Goal: Information Seeking & Learning: Learn about a topic

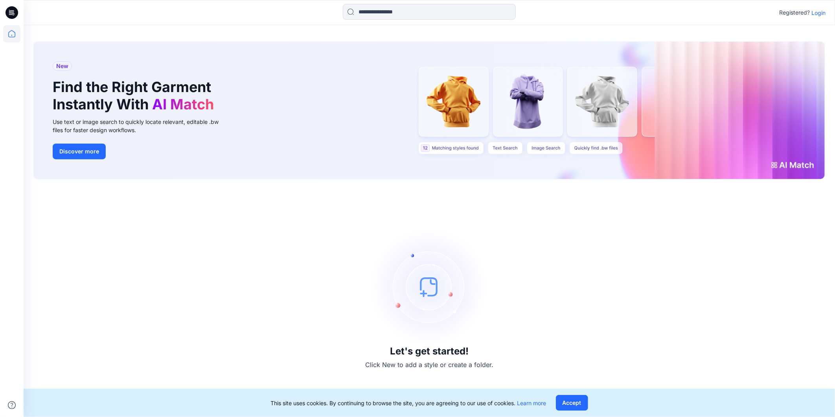
click at [819, 15] on p "Login" at bounding box center [818, 13] width 14 height 8
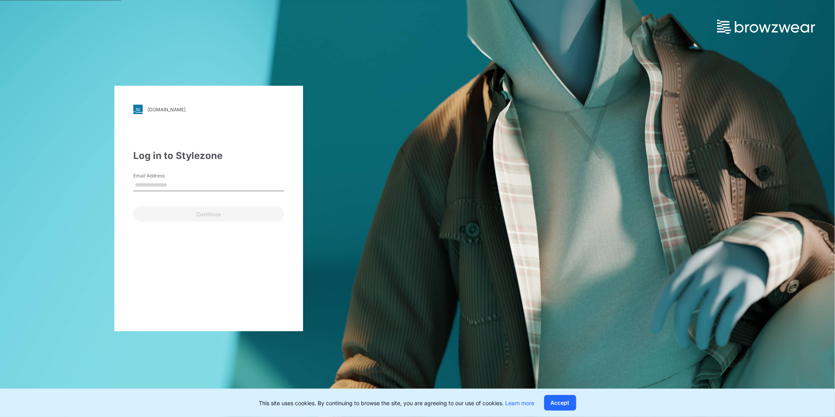
click at [160, 188] on input "Email Address" at bounding box center [208, 185] width 151 height 12
type input "**********"
click at [166, 212] on button "Continue" at bounding box center [208, 214] width 151 height 16
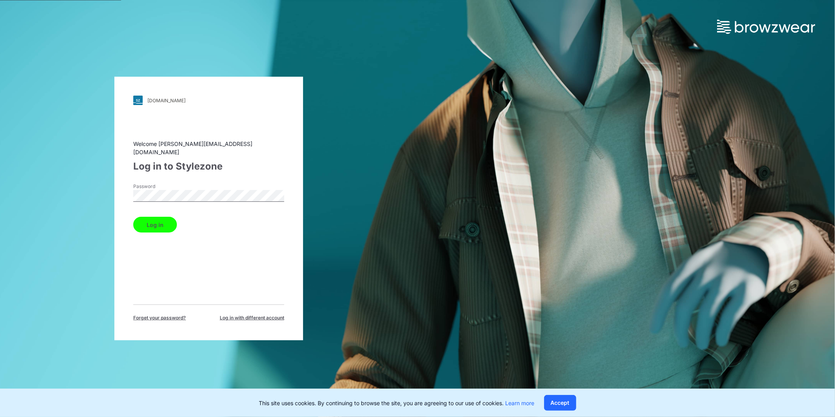
click at [162, 219] on button "Log in" at bounding box center [155, 225] width 44 height 16
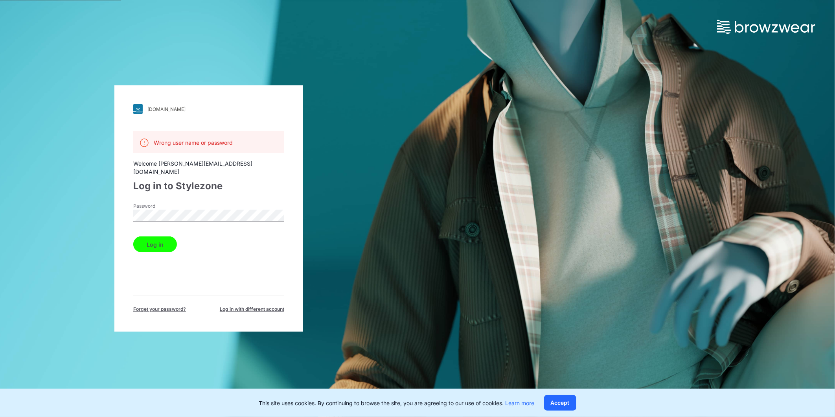
click at [156, 236] on button "Log in" at bounding box center [155, 244] width 44 height 16
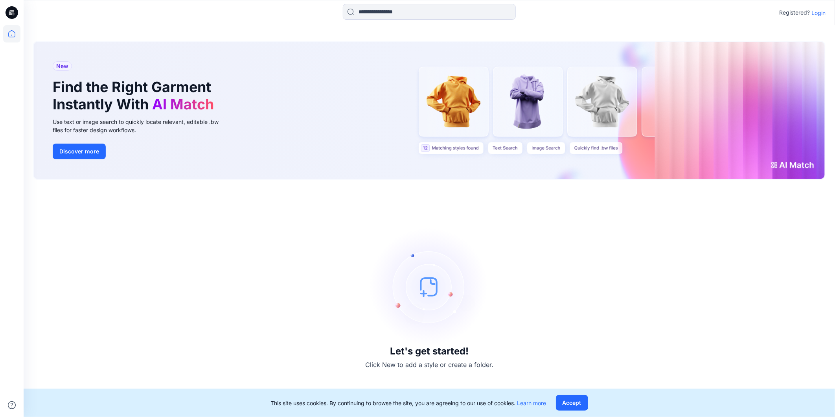
click at [820, 16] on p "Login" at bounding box center [818, 13] width 14 height 8
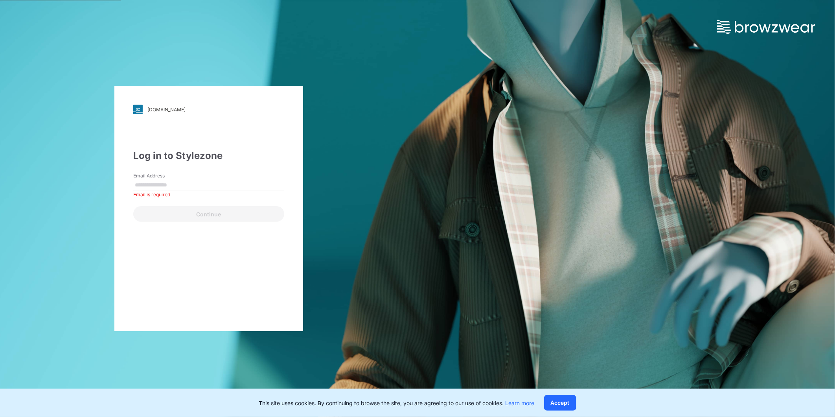
click at [160, 177] on label "Email Address" at bounding box center [160, 175] width 55 height 7
click at [160, 179] on input "Email Address" at bounding box center [208, 185] width 151 height 12
click at [161, 181] on input "Email Address" at bounding box center [208, 185] width 151 height 12
type input "**********"
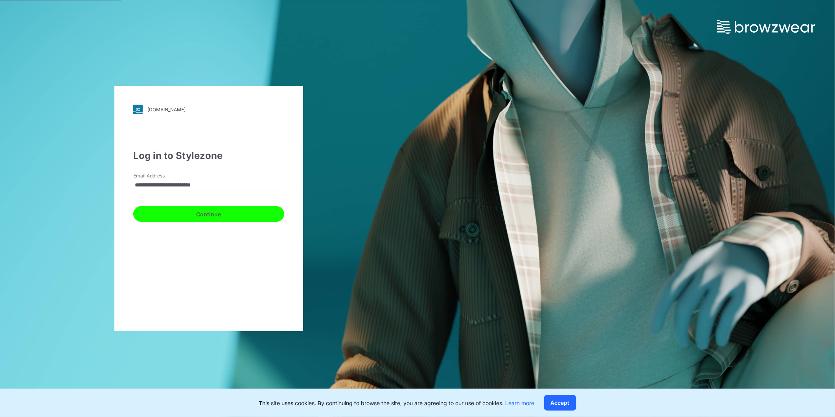
click at [190, 211] on button "Continue" at bounding box center [208, 214] width 151 height 16
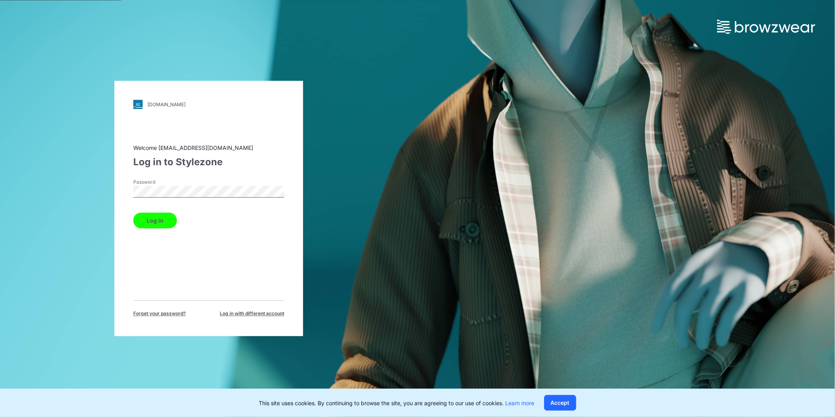
click at [167, 223] on button "Log in" at bounding box center [155, 221] width 44 height 16
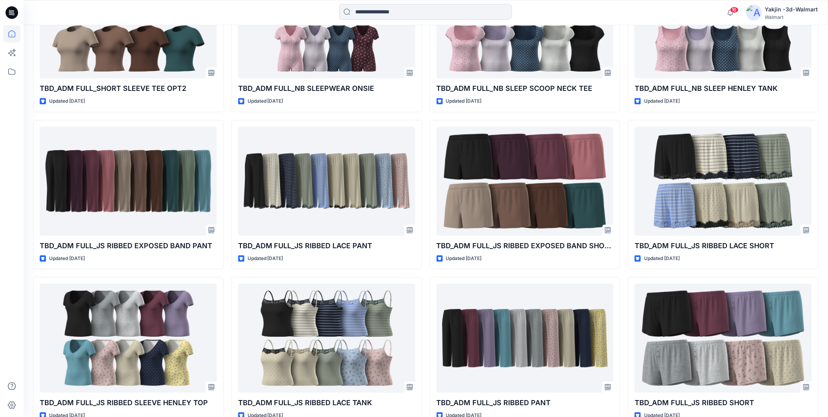
scroll to position [766, 0]
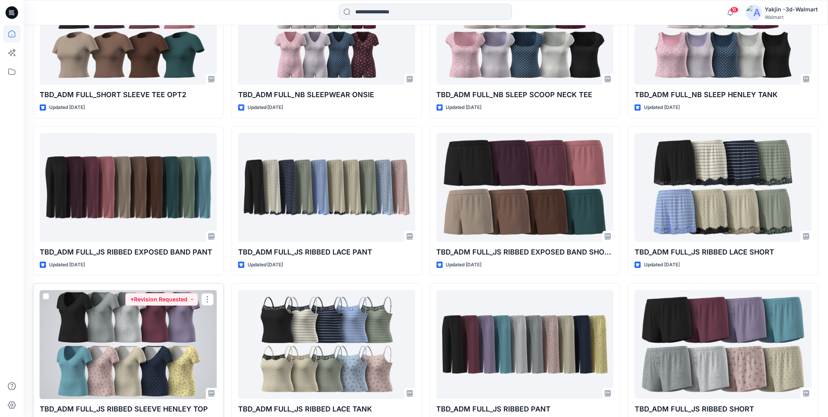
click at [136, 335] on div at bounding box center [128, 344] width 177 height 109
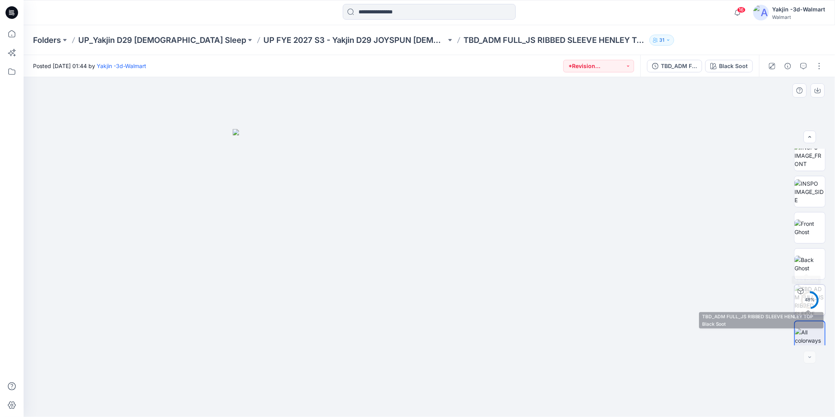
scroll to position [88, 0]
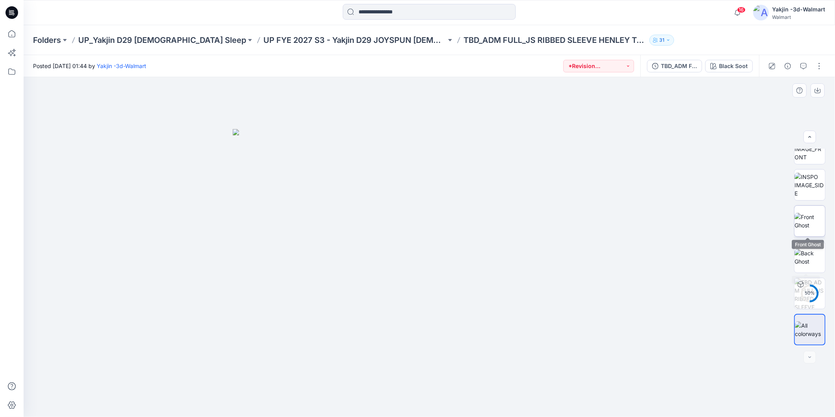
click at [808, 223] on img at bounding box center [810, 221] width 31 height 17
click at [818, 87] on icon "button" at bounding box center [818, 90] width 6 height 6
drag, startPoint x: 608, startPoint y: 136, endPoint x: 639, endPoint y: 112, distance: 39.6
click at [608, 136] on div at bounding box center [429, 247] width 811 height 340
click at [689, 66] on div "TBD_ADM FULL_JS RIBBED SLEEVE HENLEY TOP" at bounding box center [679, 66] width 36 height 9
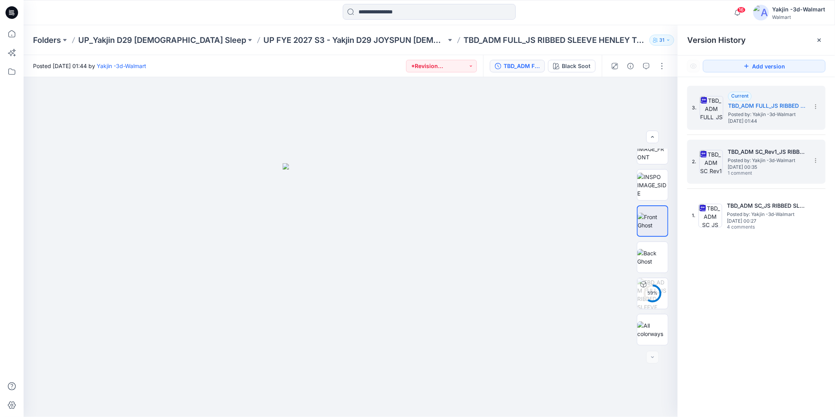
click at [745, 160] on span "Posted by: Yakjin -3d-Walmart" at bounding box center [767, 160] width 79 height 8
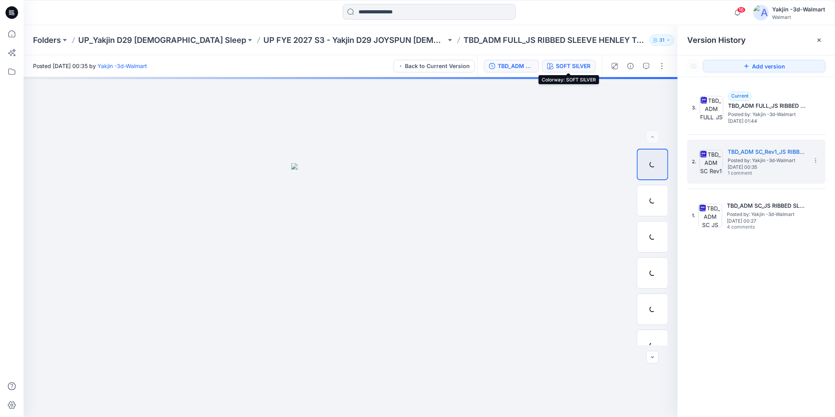
click at [568, 62] on div "SOFT SILVER" at bounding box center [573, 66] width 35 height 9
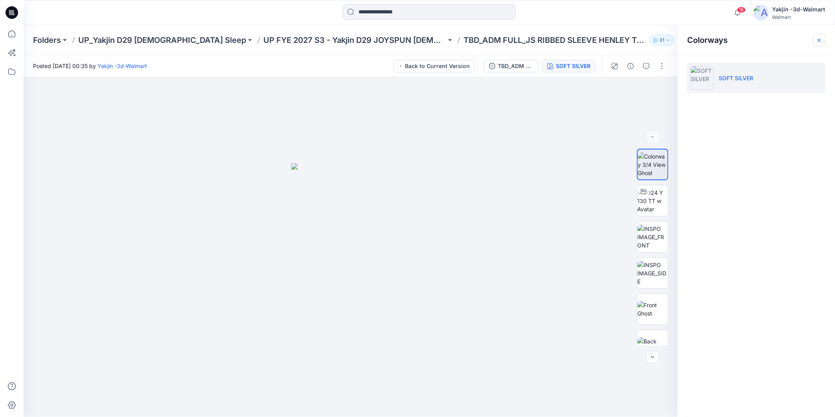
click at [819, 40] on icon "button" at bounding box center [819, 39] width 3 height 3
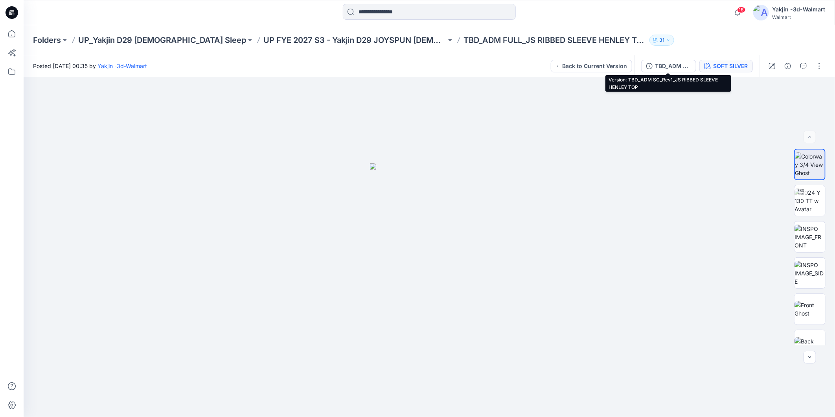
click at [724, 67] on div "SOFT SILVER" at bounding box center [730, 66] width 35 height 9
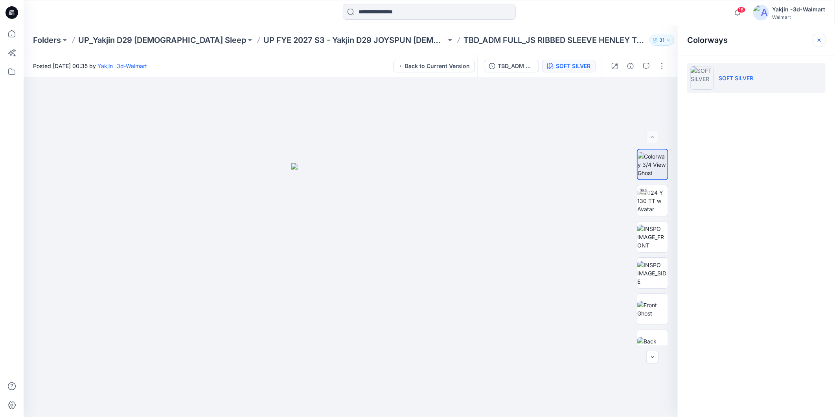
click at [817, 42] on icon "button" at bounding box center [819, 40] width 6 height 6
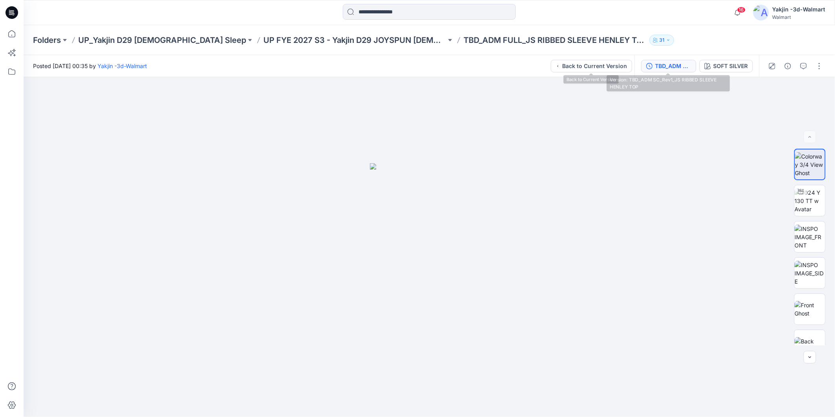
click at [673, 62] on div "TBD_ADM SC_Rev1_JS RIBBED SLEEVE HENLEY TOP" at bounding box center [673, 66] width 36 height 9
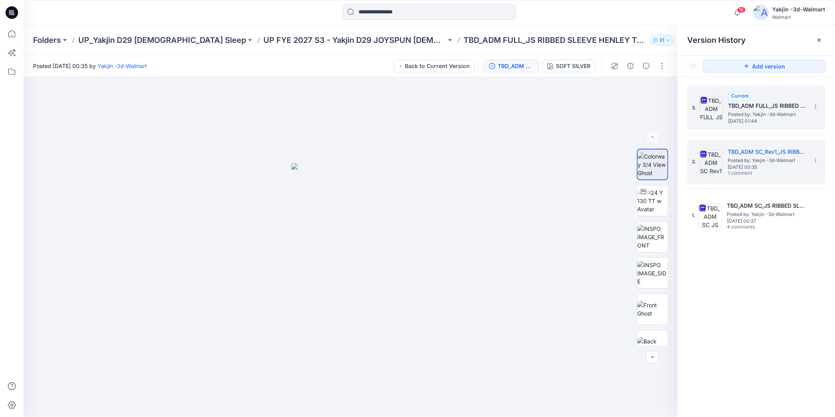
click at [718, 105] on img at bounding box center [712, 108] width 24 height 24
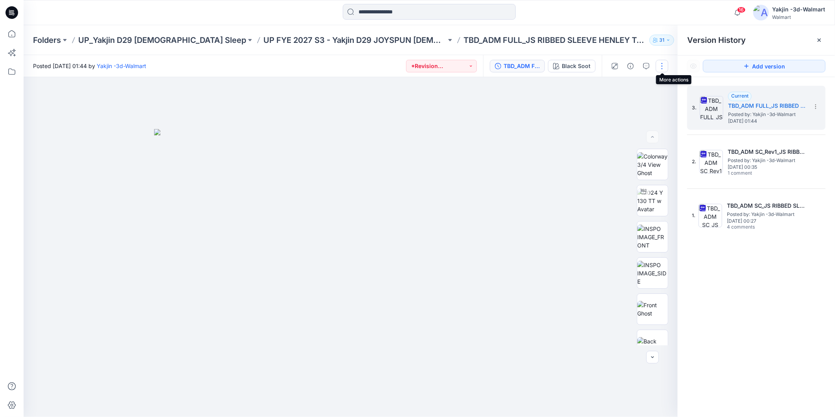
click at [657, 67] on button "button" at bounding box center [662, 66] width 13 height 13
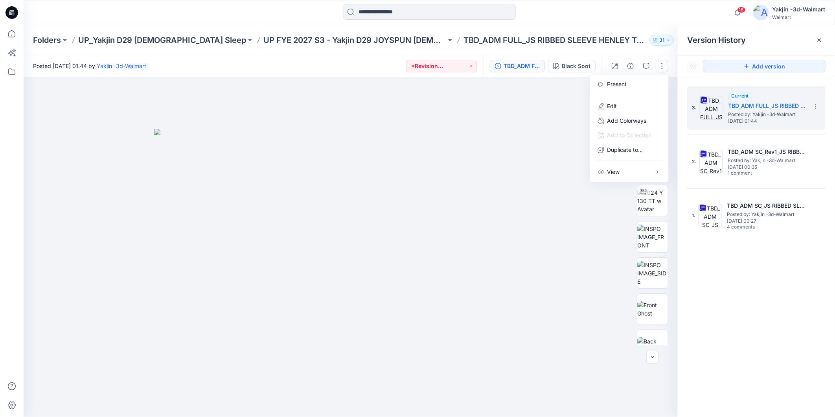
click at [661, 65] on button "button" at bounding box center [662, 66] width 13 height 13
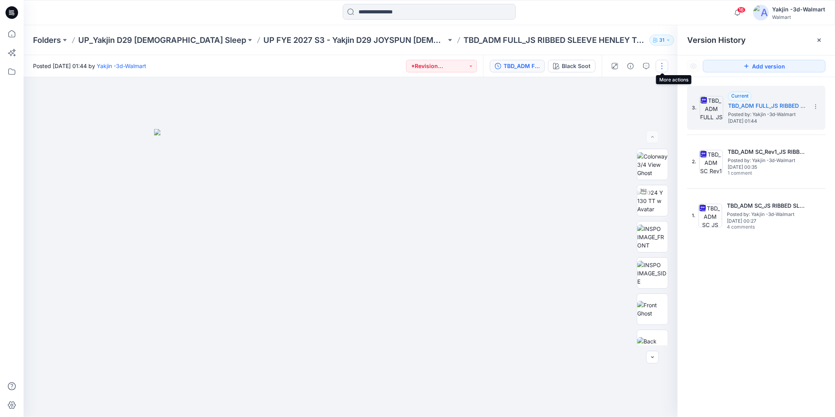
click at [661, 65] on button "button" at bounding box center [662, 66] width 13 height 13
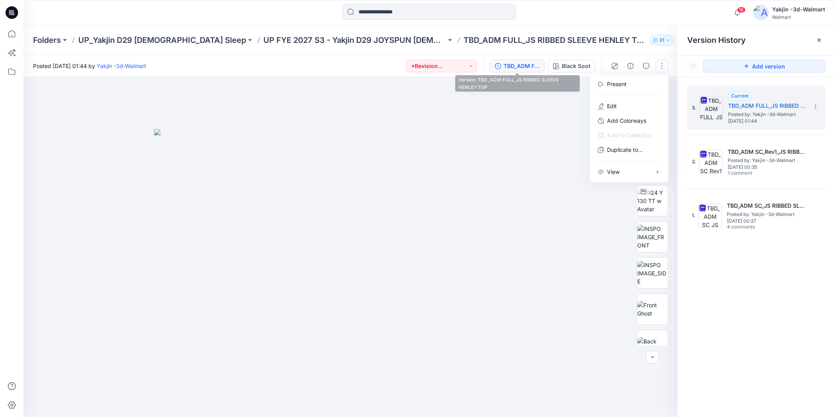
click at [505, 65] on div "TBD_ADM FULL_JS RIBBED SLEEVE HENLEY TOP" at bounding box center [522, 66] width 36 height 9
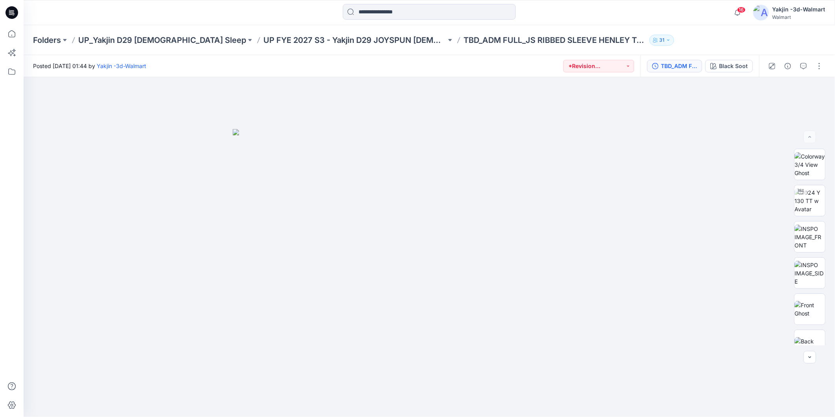
click at [675, 68] on div "TBD_ADM FULL_JS RIBBED SLEEVE HENLEY TOP" at bounding box center [679, 66] width 36 height 9
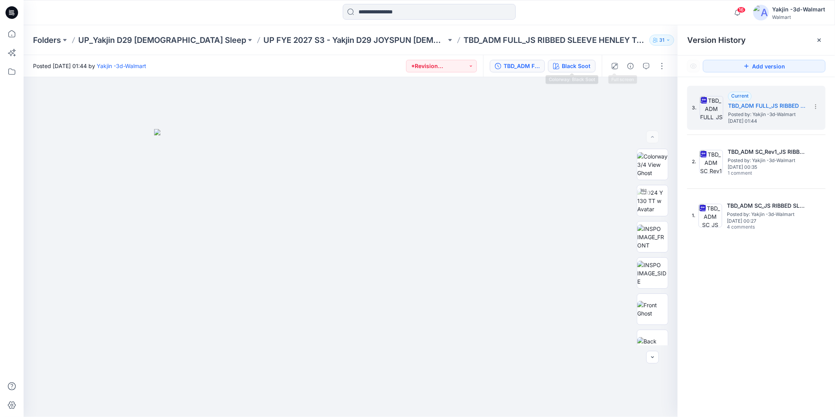
click at [576, 63] on div "Black Soot" at bounding box center [576, 66] width 29 height 9
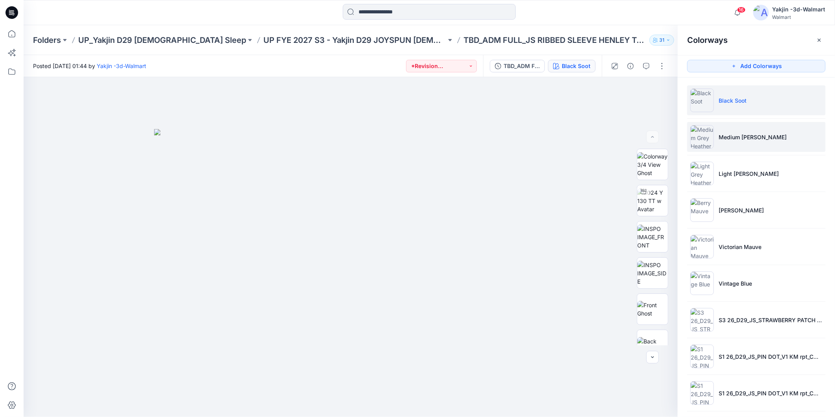
click at [702, 136] on img at bounding box center [702, 137] width 24 height 24
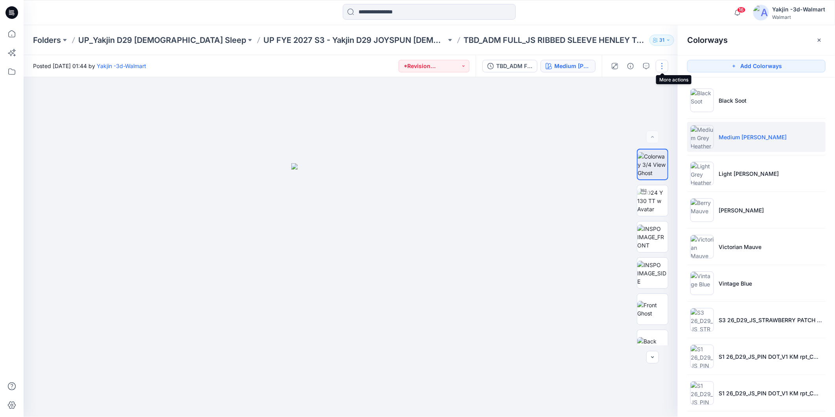
click at [660, 64] on button "button" at bounding box center [662, 66] width 13 height 13
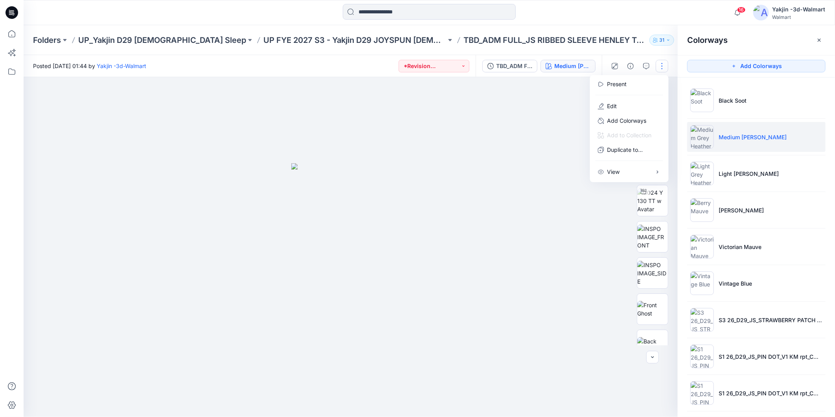
click at [587, 223] on div at bounding box center [351, 247] width 654 height 340
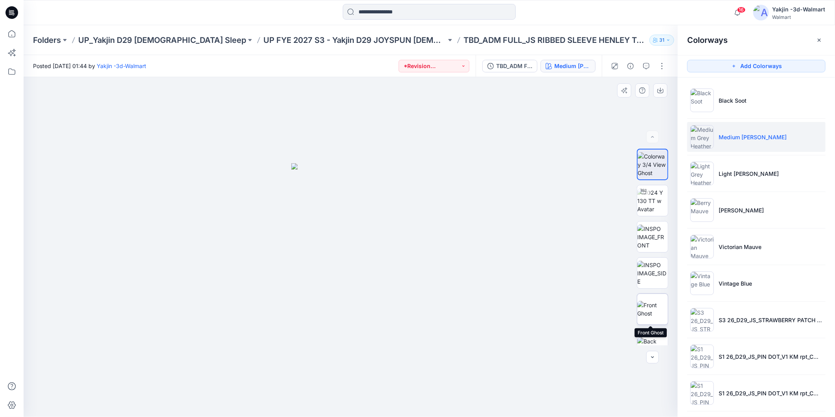
click at [642, 307] on img at bounding box center [652, 309] width 31 height 17
click at [660, 91] on icon "button" at bounding box center [660, 90] width 3 height 4
click at [587, 251] on div at bounding box center [351, 247] width 654 height 340
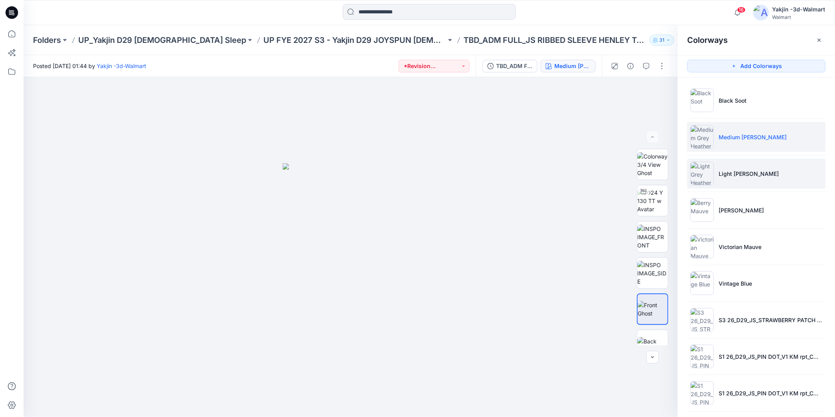
click at [709, 168] on img at bounding box center [702, 174] width 24 height 24
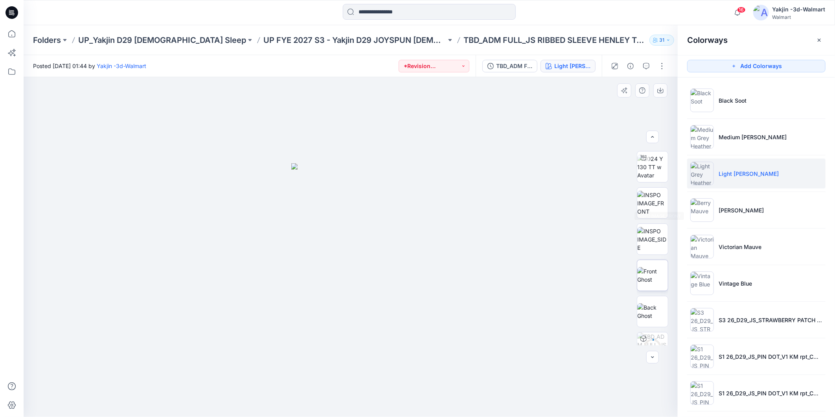
scroll to position [44, 0]
click at [654, 263] on img at bounding box center [652, 265] width 31 height 17
click at [661, 92] on icon "button" at bounding box center [660, 90] width 6 height 6
click at [594, 221] on div at bounding box center [351, 247] width 654 height 340
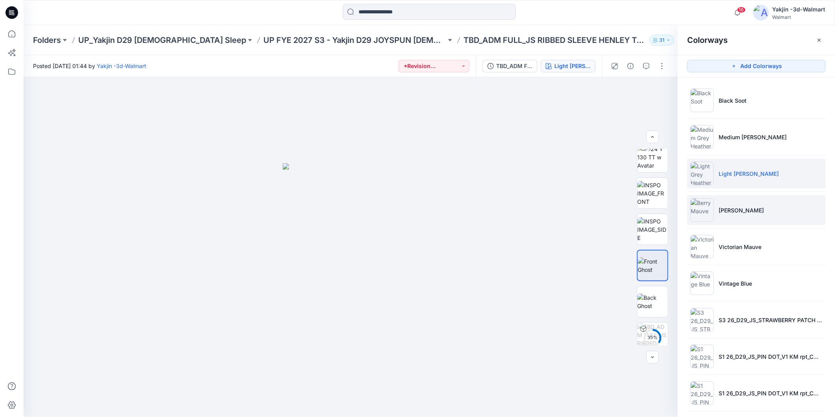
click at [700, 212] on img at bounding box center [702, 210] width 24 height 24
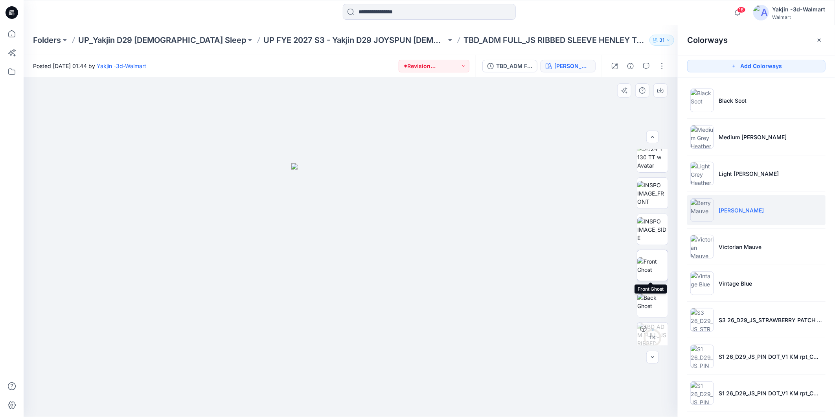
click at [655, 257] on img at bounding box center [652, 265] width 31 height 17
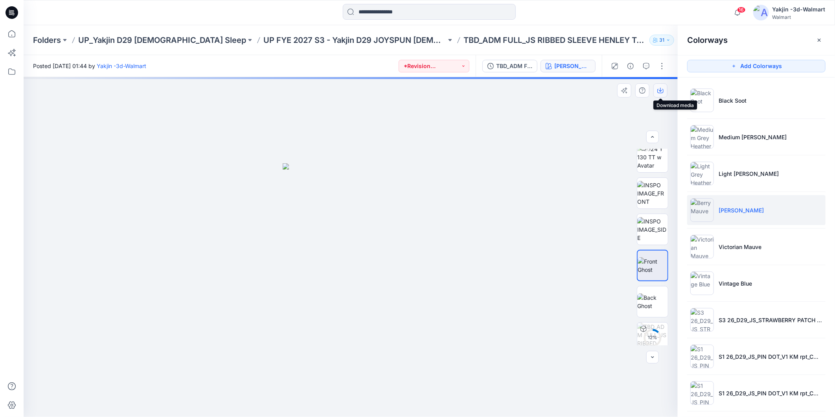
click at [658, 89] on icon "button" at bounding box center [660, 91] width 6 height 4
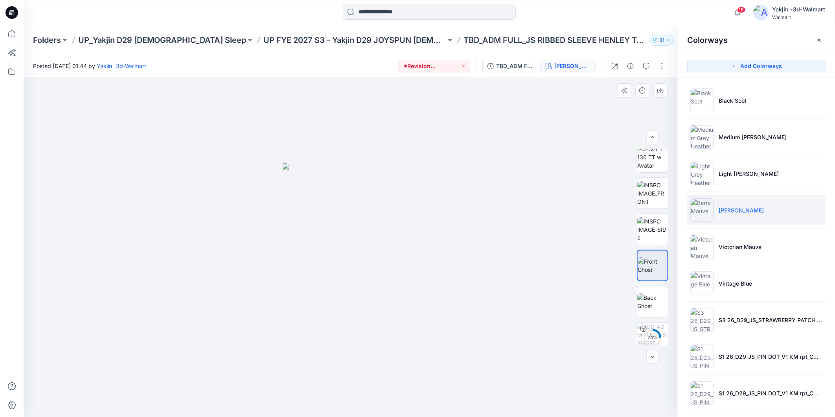
click at [600, 290] on div at bounding box center [351, 247] width 654 height 340
click at [701, 249] on img at bounding box center [702, 247] width 24 height 24
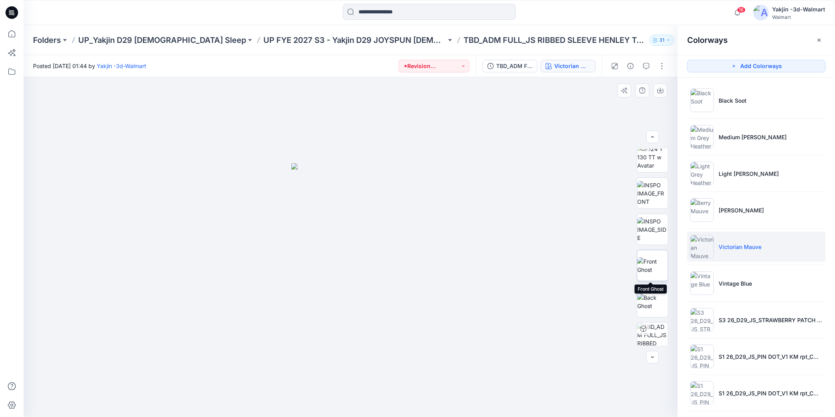
click at [653, 257] on img at bounding box center [652, 265] width 31 height 17
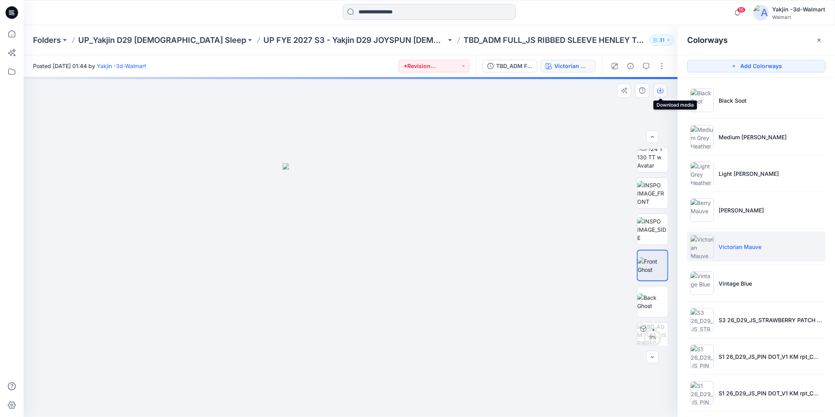
click at [659, 89] on icon "button" at bounding box center [660, 90] width 6 height 6
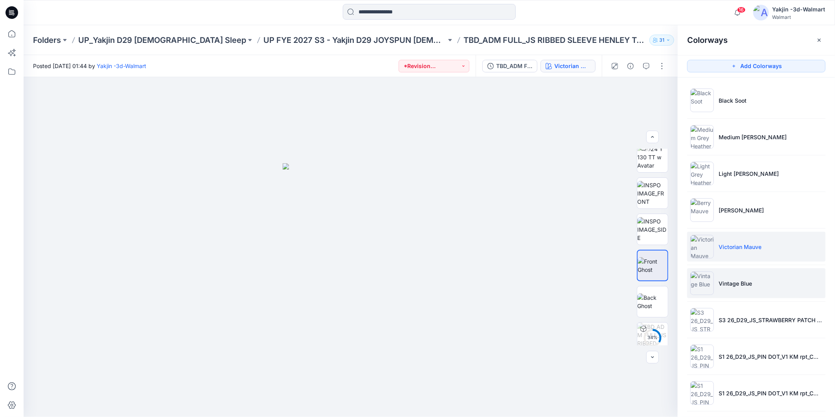
click at [701, 289] on img at bounding box center [702, 283] width 24 height 24
click at [700, 285] on img at bounding box center [702, 283] width 24 height 24
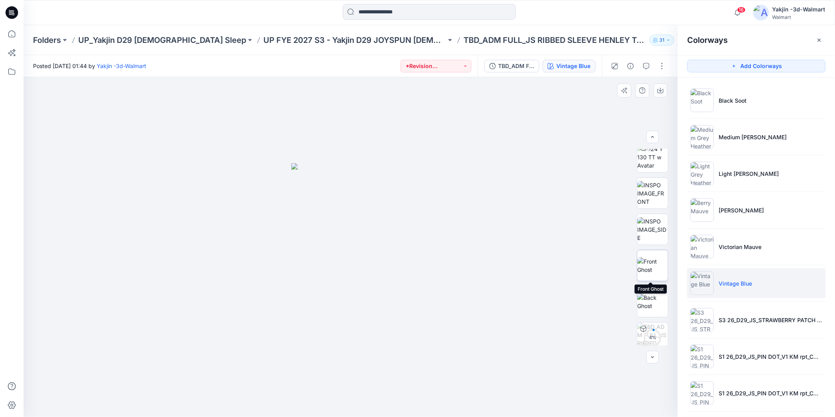
click at [659, 263] on img at bounding box center [652, 265] width 31 height 17
click at [661, 91] on icon "button" at bounding box center [660, 90] width 3 height 4
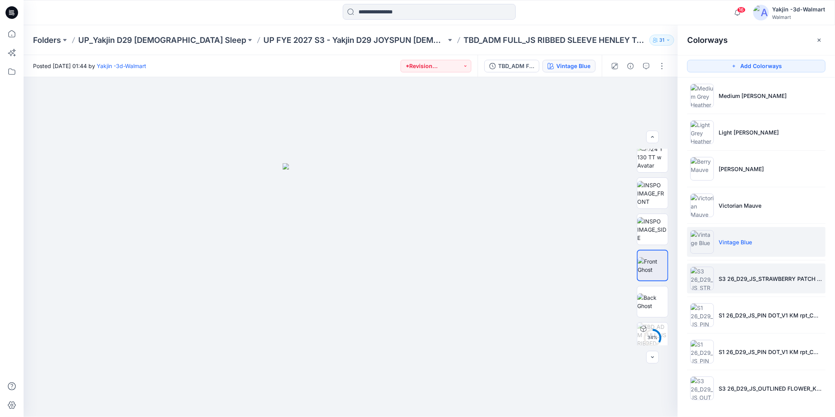
click at [693, 276] on img at bounding box center [702, 279] width 24 height 24
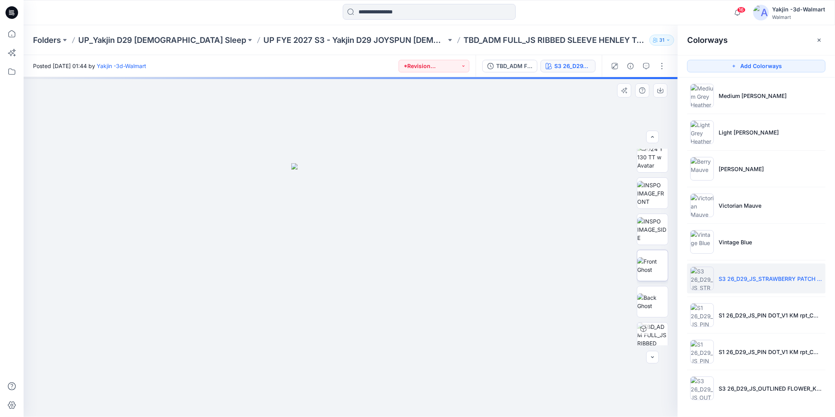
click at [646, 264] on img at bounding box center [652, 265] width 31 height 17
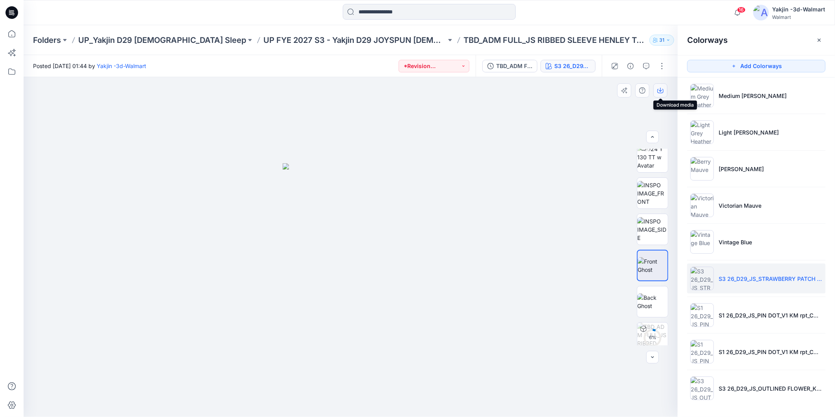
click at [660, 90] on icon "button" at bounding box center [660, 90] width 3 height 4
click at [696, 317] on img at bounding box center [702, 315] width 24 height 24
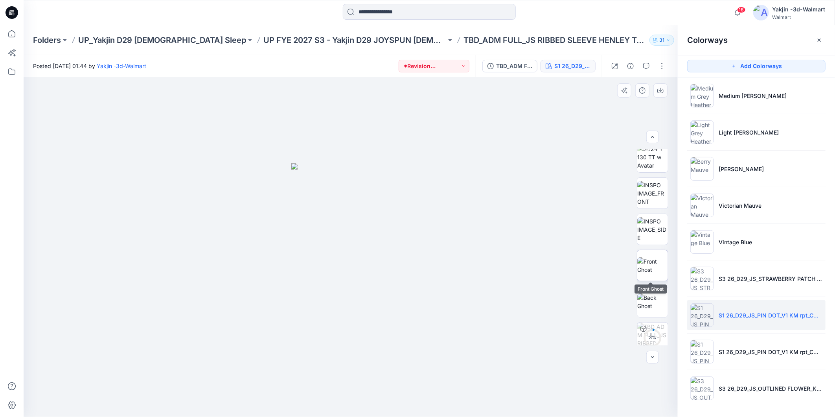
click at [655, 269] on img at bounding box center [652, 265] width 31 height 17
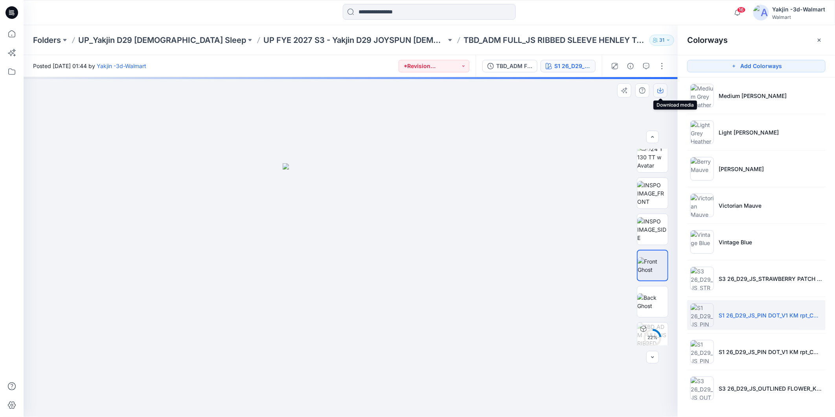
click at [663, 90] on icon "button" at bounding box center [660, 90] width 6 height 6
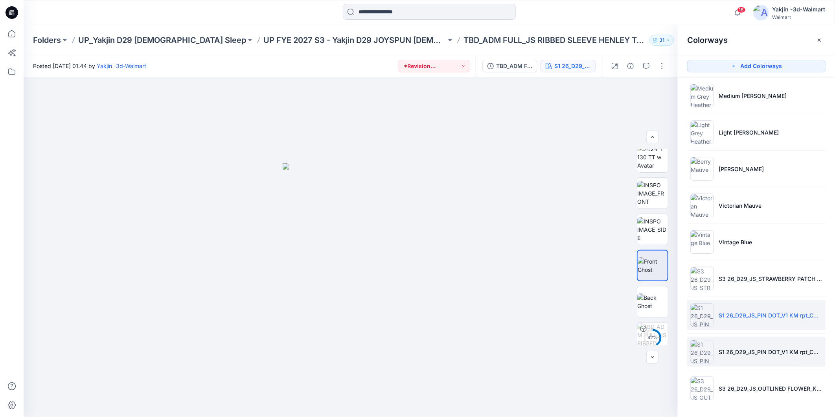
click at [696, 351] on img at bounding box center [702, 352] width 24 height 24
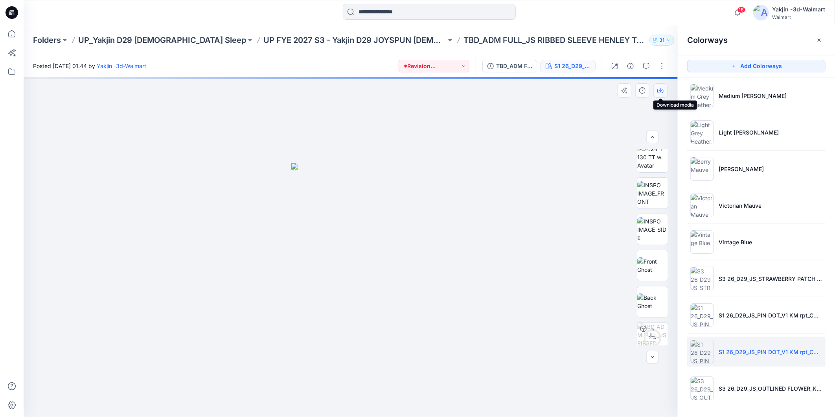
click at [663, 90] on icon "button" at bounding box center [660, 91] width 6 height 4
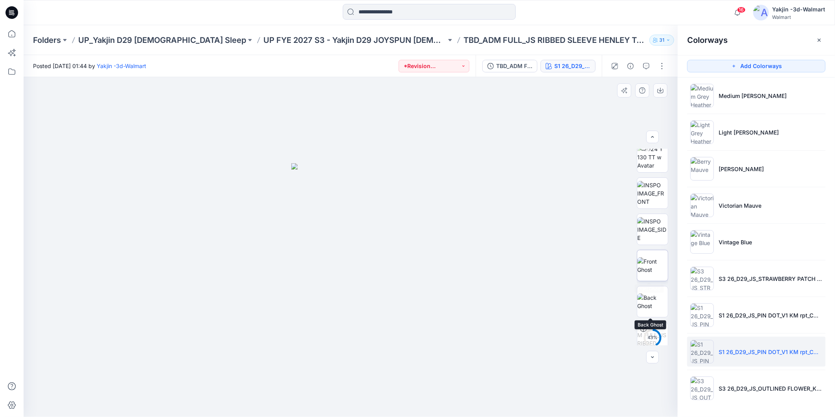
click at [650, 261] on img at bounding box center [652, 265] width 31 height 17
click at [660, 87] on icon "button" at bounding box center [660, 90] width 6 height 6
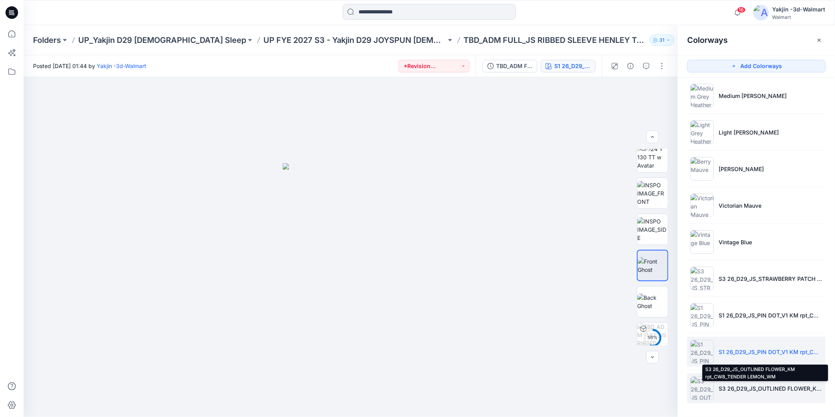
click at [719, 385] on p "S3 26_D29_JS_OUTLINED FLOWER_KM rpt_CW8_TENDER LEMON_WM" at bounding box center [771, 388] width 104 height 8
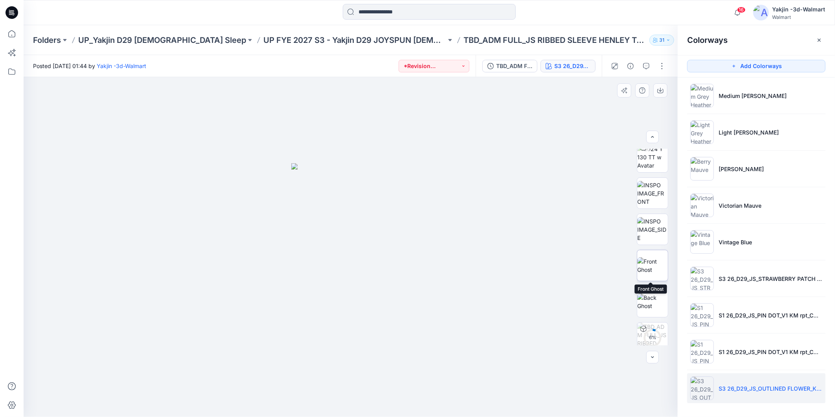
click at [660, 259] on img at bounding box center [652, 265] width 31 height 17
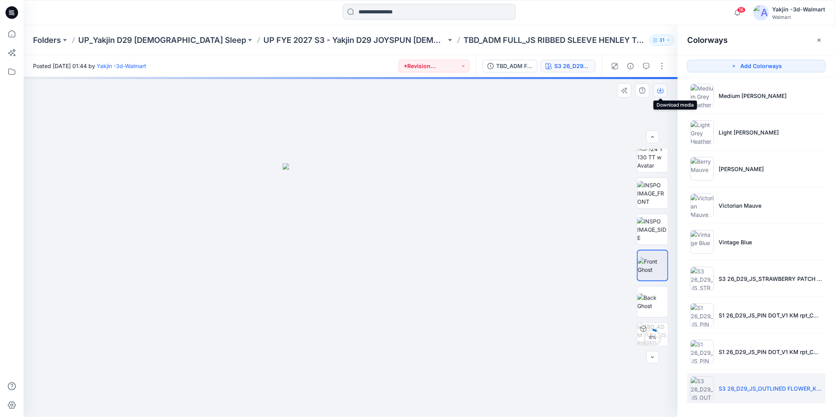
click at [661, 92] on icon "button" at bounding box center [660, 90] width 6 height 6
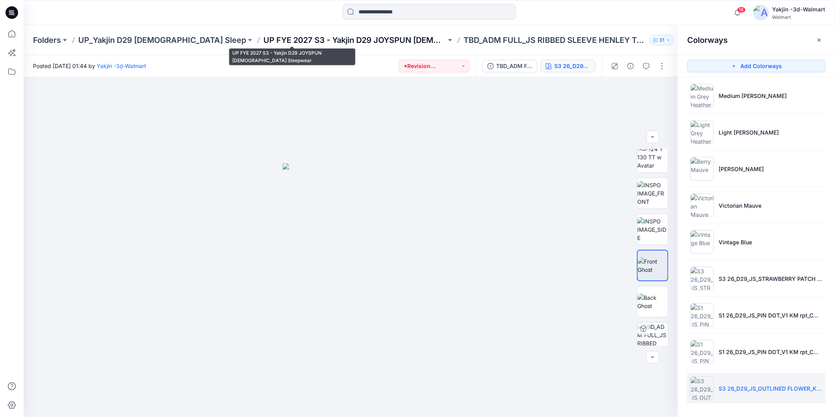
click at [345, 39] on p "UP FYE 2027 S3 - Yakjin D29 JOYSPUN [DEMOGRAPHIC_DATA] Sleepwear" at bounding box center [354, 40] width 183 height 11
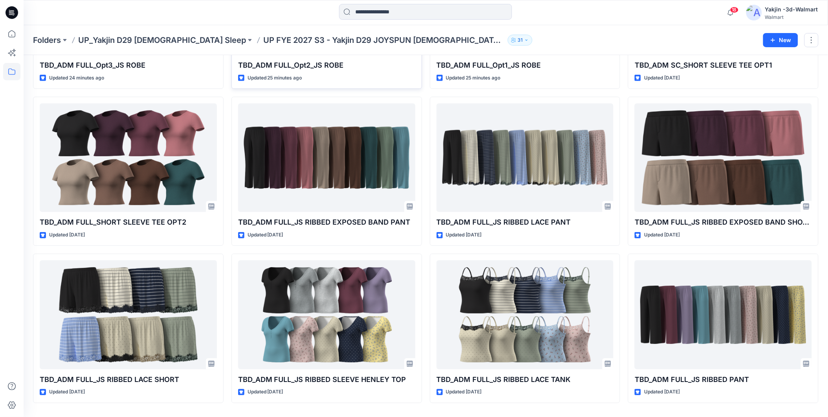
scroll to position [172, 0]
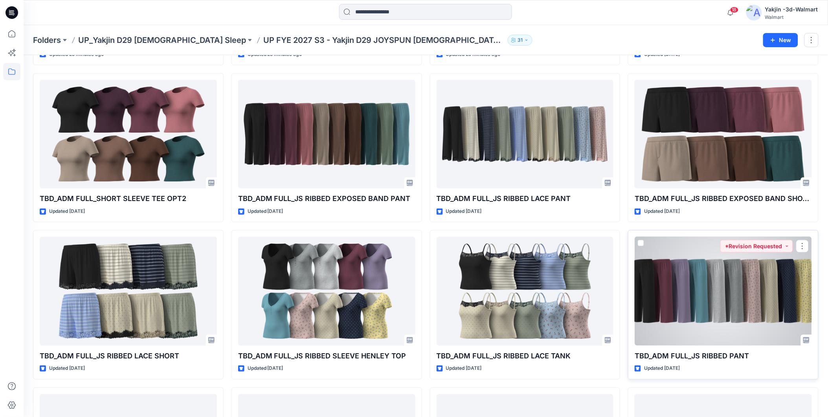
click at [701, 296] on div at bounding box center [723, 291] width 177 height 109
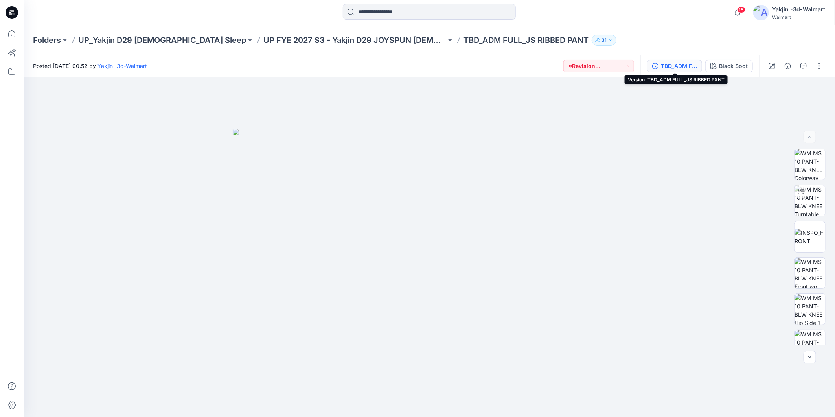
click at [695, 67] on div "TBD_ADM FULL_JS RIBBED PANT" at bounding box center [679, 66] width 36 height 9
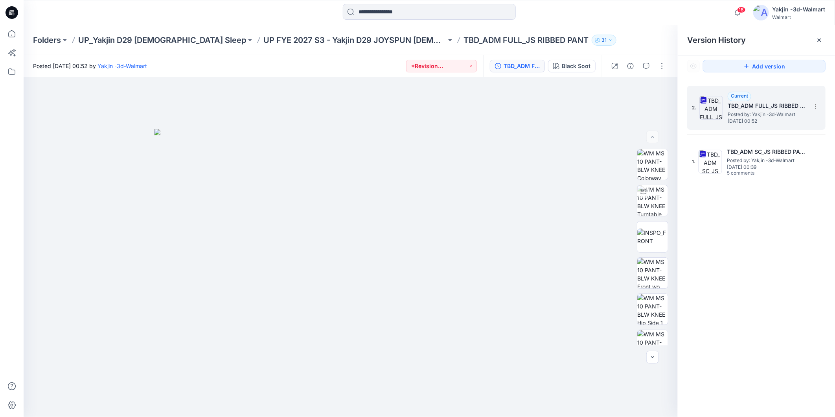
click at [718, 115] on img at bounding box center [711, 108] width 24 height 24
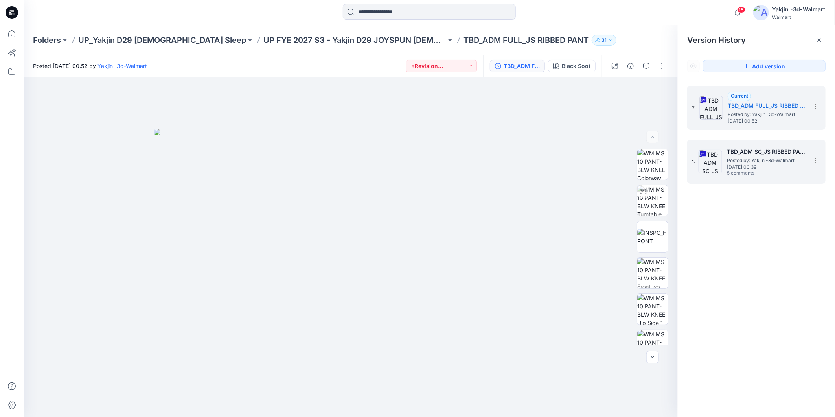
click at [716, 168] on img at bounding box center [711, 162] width 24 height 24
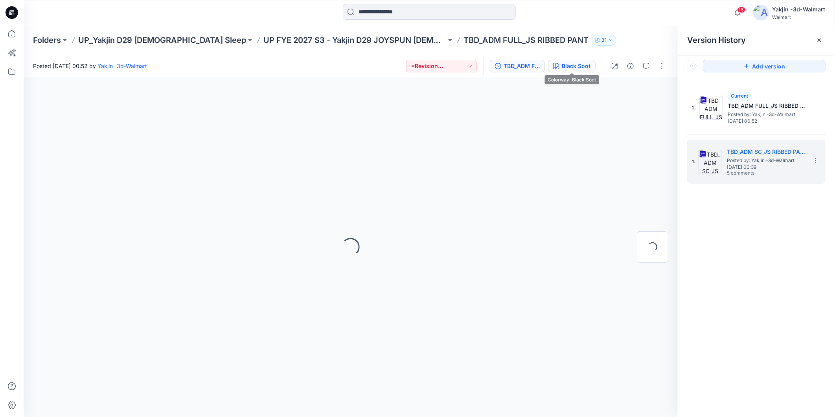
click at [580, 66] on div "Black Soot" at bounding box center [576, 66] width 29 height 9
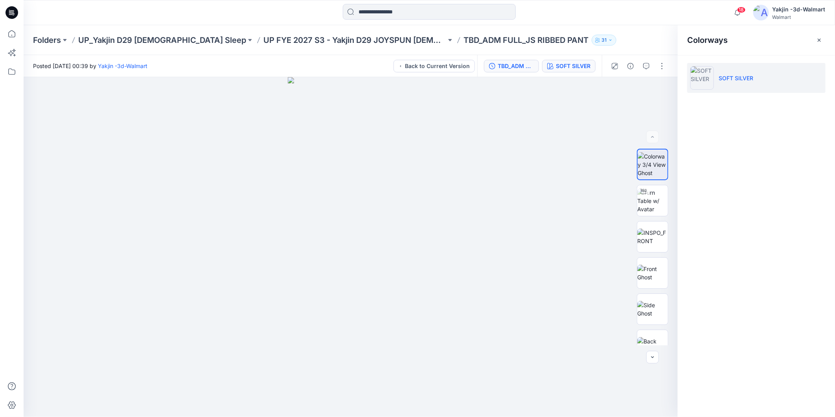
click at [529, 71] on button "TBD_ADM SC_JS RIBBED PANT" at bounding box center [511, 66] width 55 height 13
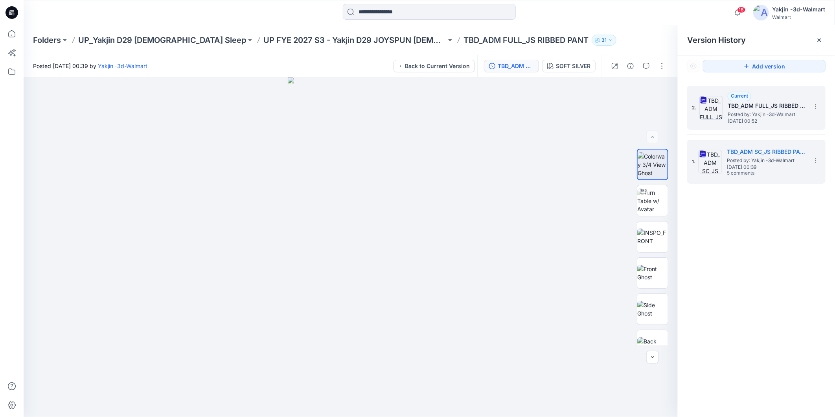
click at [721, 119] on img at bounding box center [711, 108] width 24 height 24
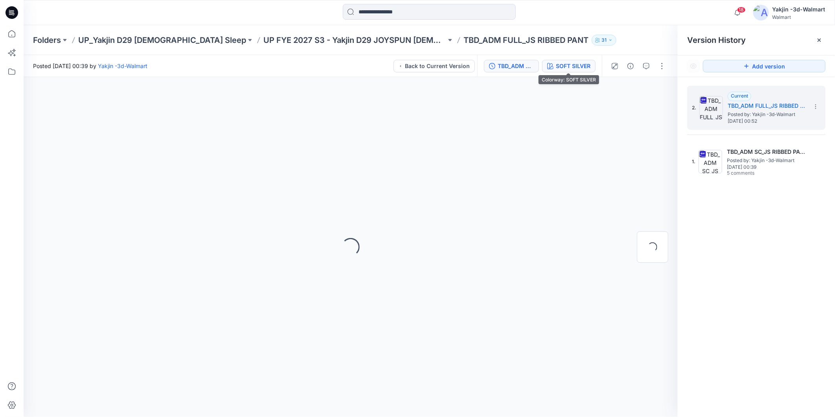
click at [578, 64] on div "SOFT SILVER" at bounding box center [573, 66] width 35 height 9
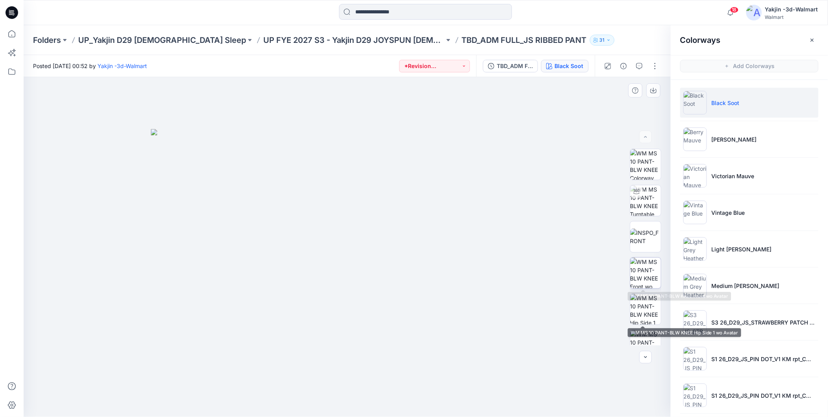
click at [651, 271] on img at bounding box center [646, 273] width 31 height 31
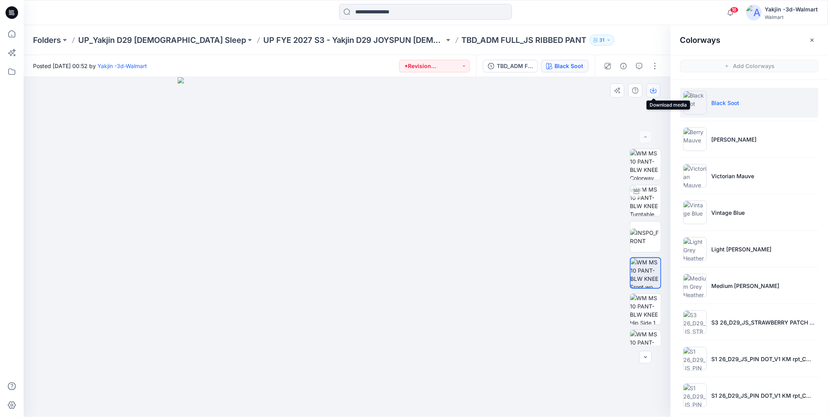
click at [649, 88] on button "button" at bounding box center [654, 90] width 14 height 14
click at [725, 135] on p "[PERSON_NAME]" at bounding box center [734, 139] width 45 height 8
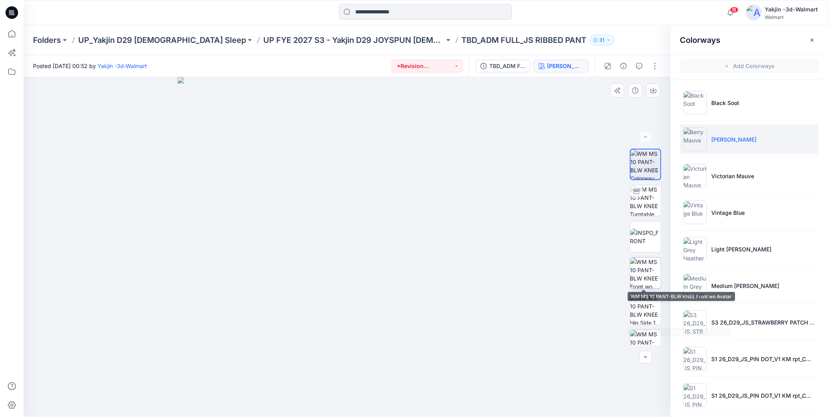
click at [640, 272] on img at bounding box center [646, 273] width 31 height 31
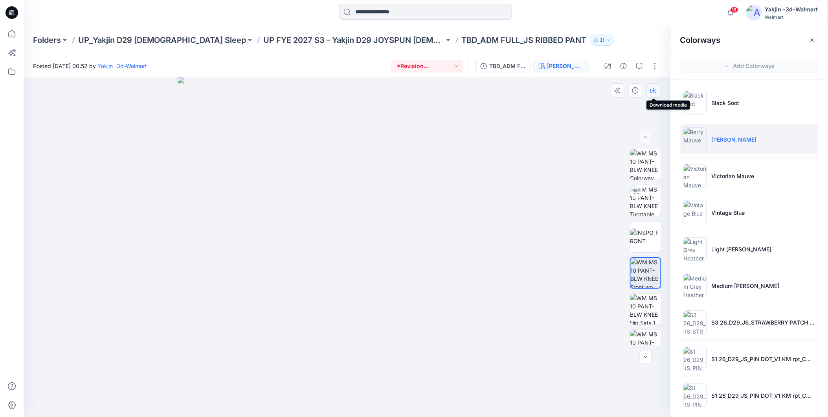
click at [657, 90] on icon "button" at bounding box center [654, 90] width 6 height 6
click at [568, 340] on div at bounding box center [348, 247] width 648 height 340
click at [701, 178] on img at bounding box center [696, 176] width 24 height 24
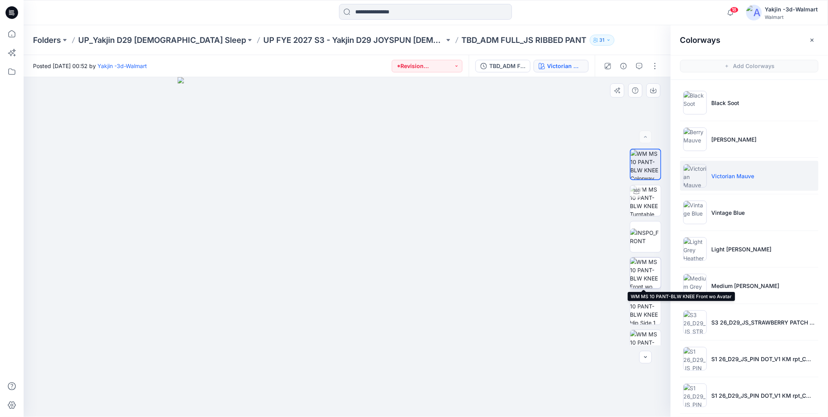
click at [648, 275] on img at bounding box center [646, 273] width 31 height 31
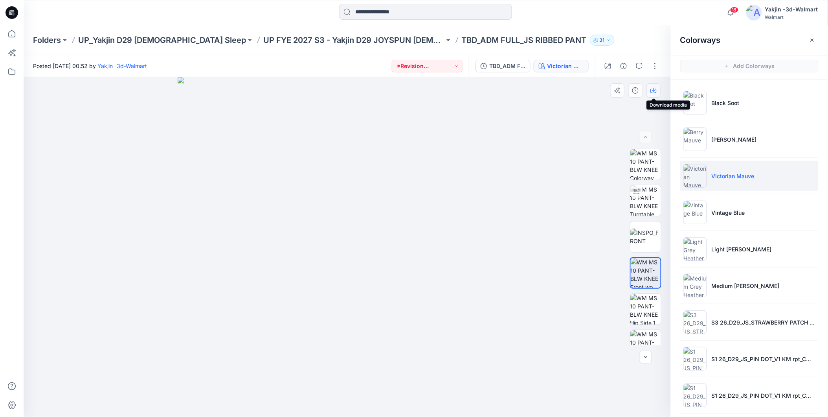
click at [654, 91] on icon "button" at bounding box center [653, 90] width 3 height 4
click at [551, 238] on div at bounding box center [348, 247] width 648 height 340
click at [705, 206] on img at bounding box center [696, 213] width 24 height 24
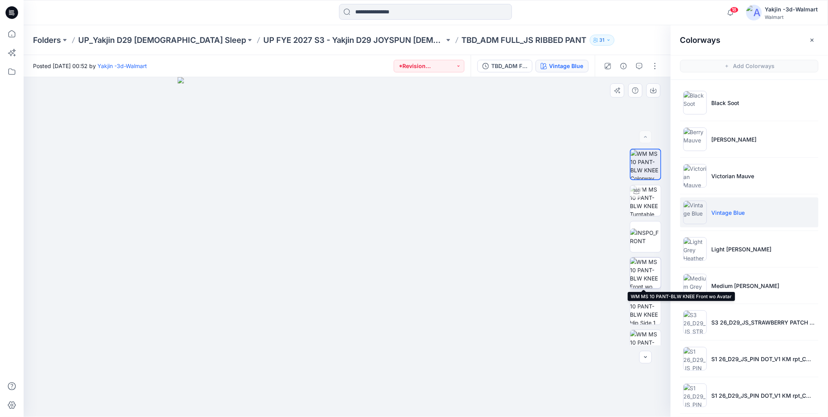
click at [640, 268] on img at bounding box center [646, 273] width 31 height 31
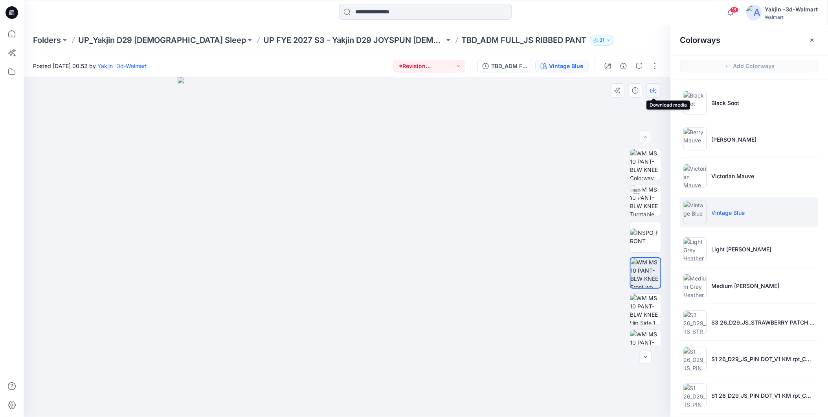
click at [653, 92] on icon "button" at bounding box center [654, 90] width 6 height 6
click at [557, 287] on div at bounding box center [348, 247] width 648 height 340
click at [690, 250] on img at bounding box center [696, 249] width 24 height 24
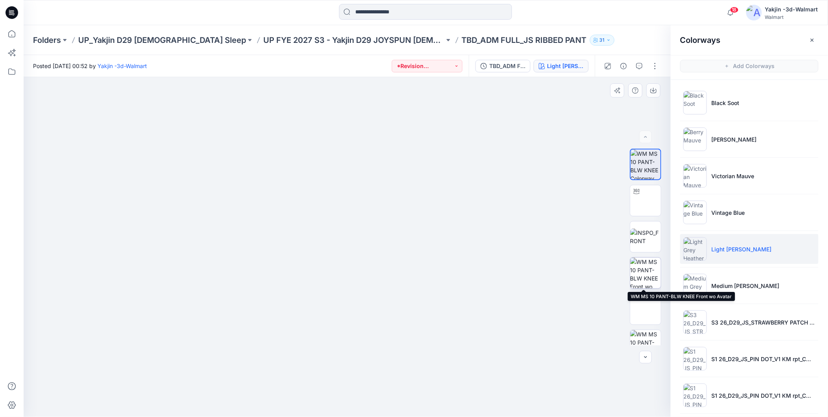
click at [646, 276] on img at bounding box center [646, 273] width 31 height 31
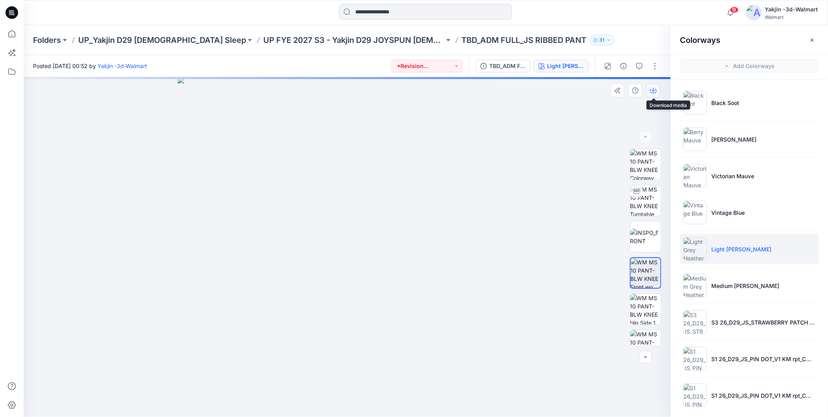
click at [654, 88] on icon "button" at bounding box center [653, 90] width 3 height 4
click at [693, 288] on img at bounding box center [696, 286] width 24 height 24
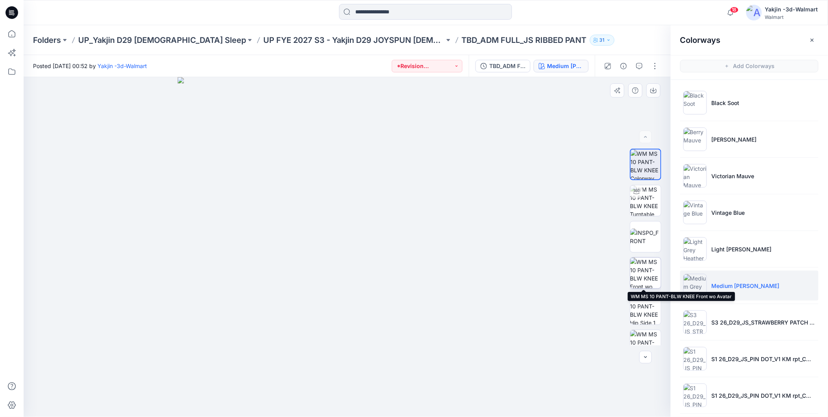
click at [646, 268] on img at bounding box center [646, 273] width 31 height 31
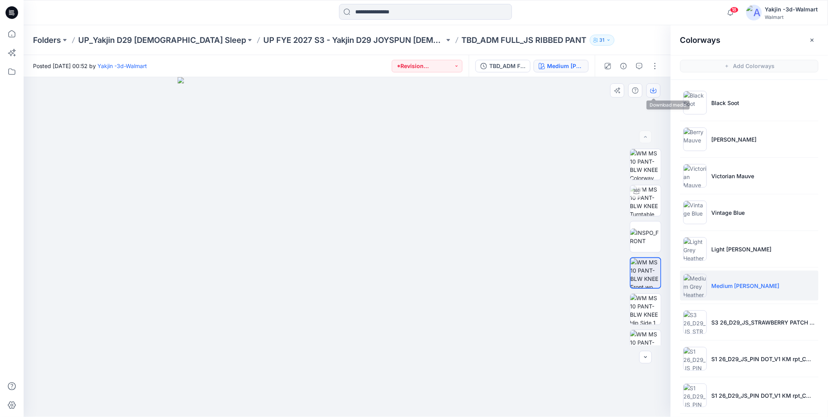
click at [655, 92] on icon "button" at bounding box center [654, 91] width 6 height 4
click at [693, 324] on img at bounding box center [696, 322] width 24 height 24
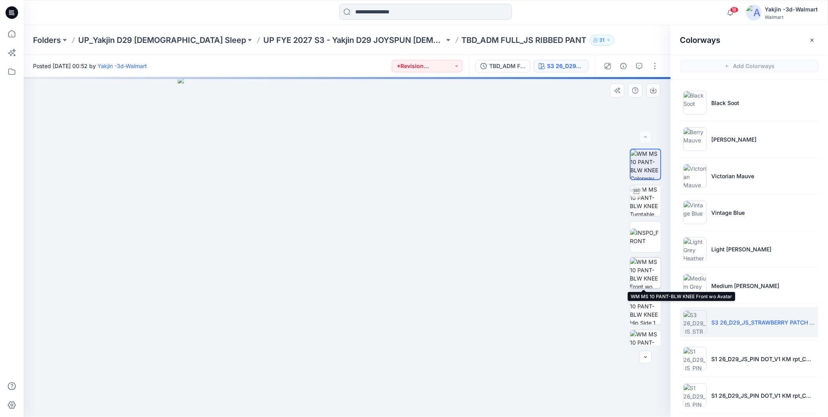
click at [644, 269] on img at bounding box center [646, 273] width 31 height 31
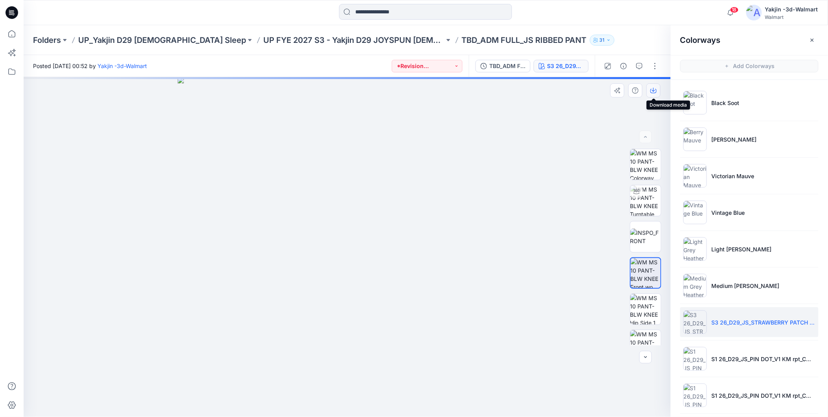
click at [655, 87] on icon "button" at bounding box center [654, 90] width 6 height 6
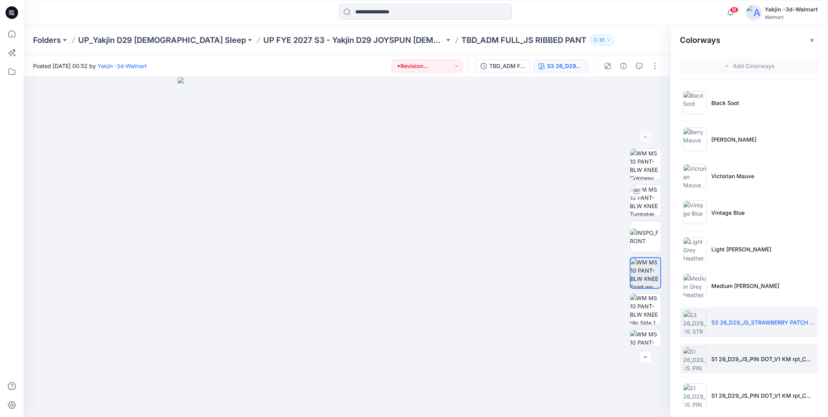
click at [690, 361] on img at bounding box center [696, 359] width 24 height 24
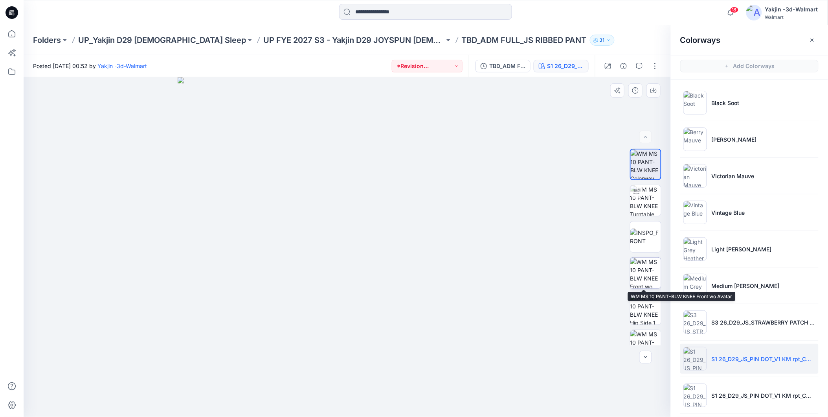
click at [642, 265] on img at bounding box center [646, 273] width 31 height 31
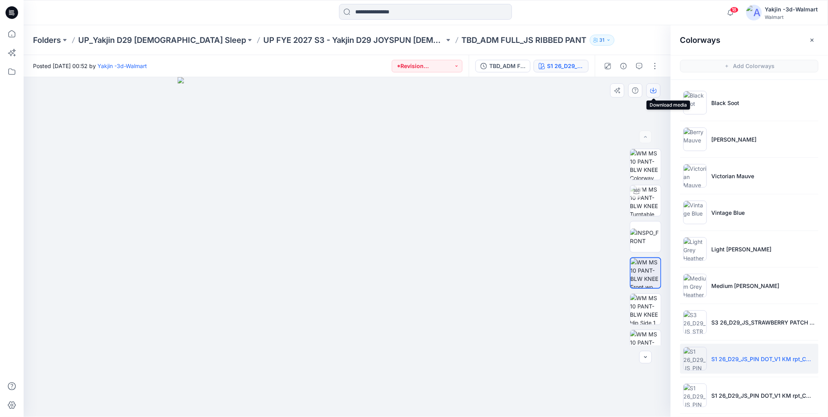
click at [653, 92] on icon "button" at bounding box center [654, 90] width 6 height 6
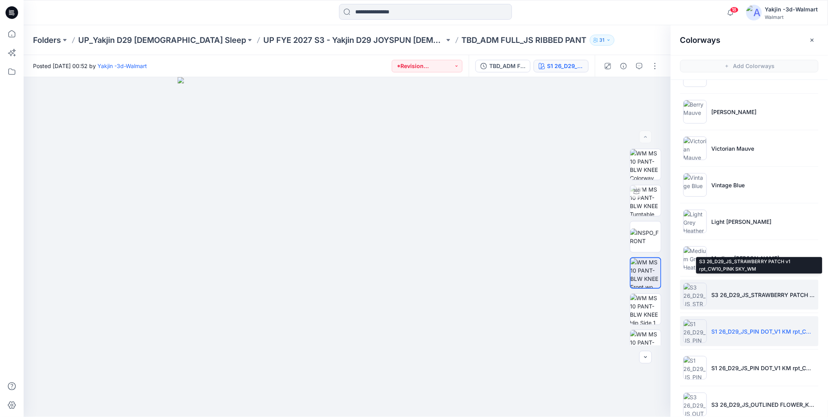
scroll to position [41, 0]
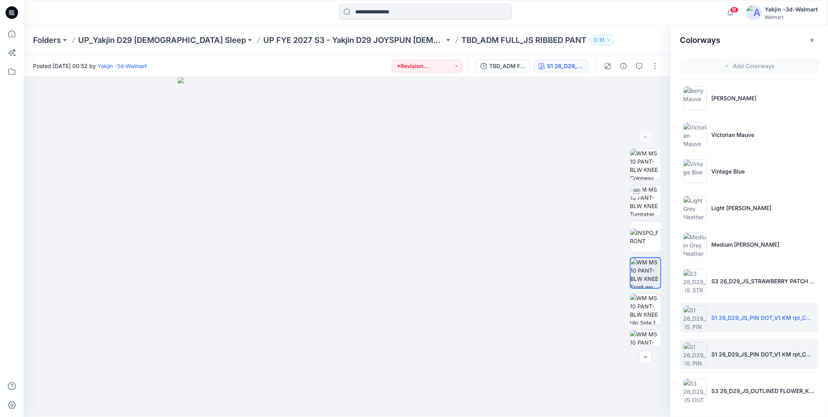
click at [694, 351] on img at bounding box center [696, 354] width 24 height 24
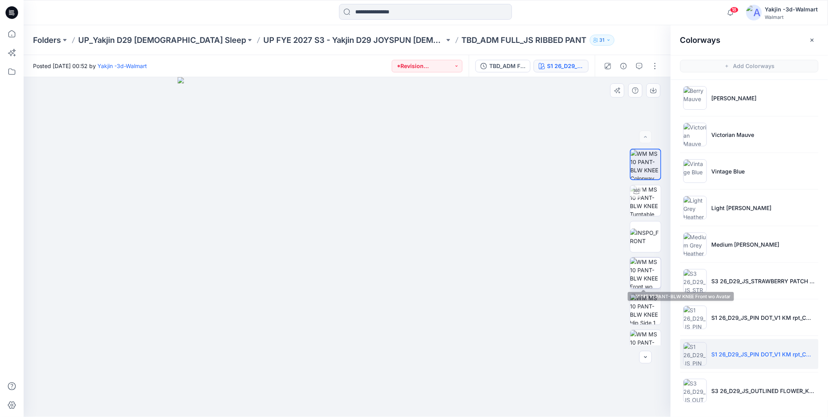
click at [648, 271] on img at bounding box center [646, 273] width 31 height 31
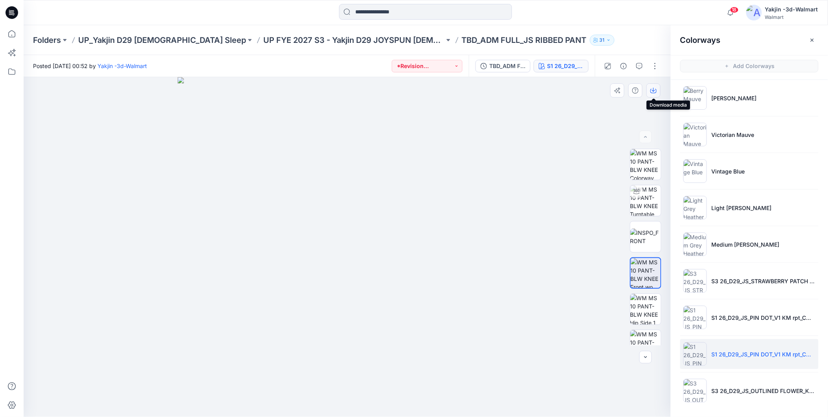
click at [651, 89] on icon "button" at bounding box center [654, 90] width 6 height 6
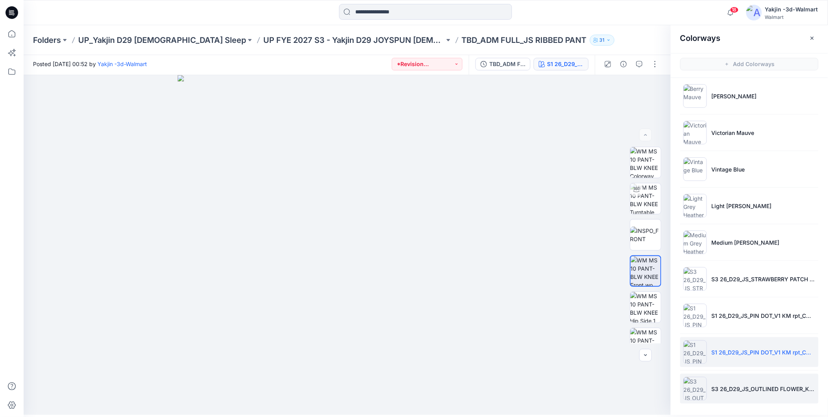
scroll to position [2, 0]
click at [695, 388] on img at bounding box center [696, 388] width 24 height 24
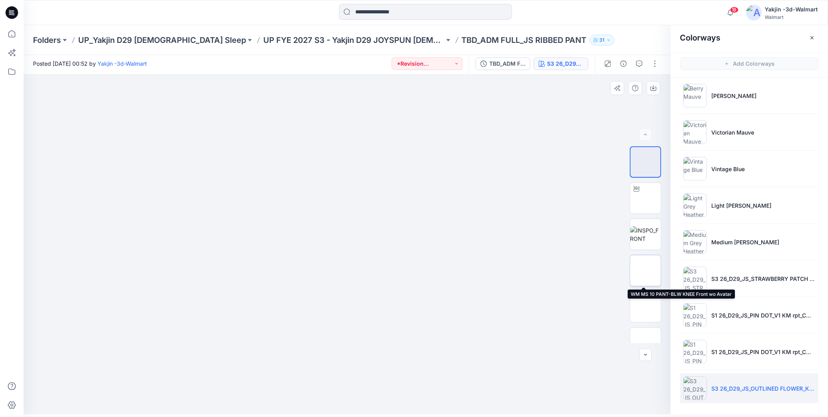
click at [650, 270] on img at bounding box center [646, 270] width 31 height 31
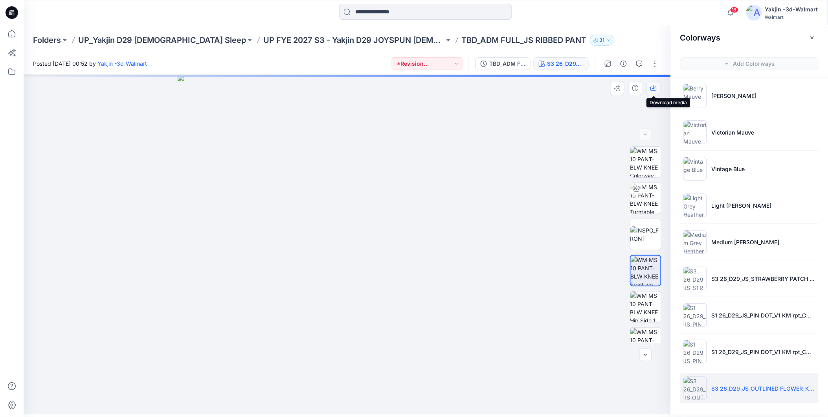
click at [651, 87] on icon "button" at bounding box center [654, 88] width 6 height 4
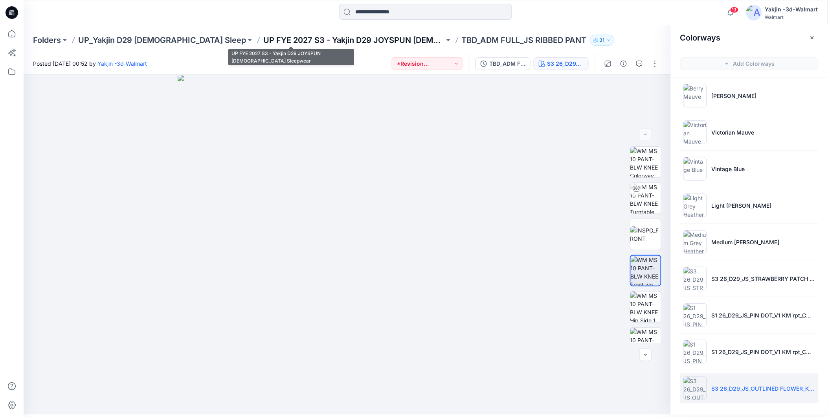
click at [341, 37] on p "UP FYE 2027 S3 - Yakjin D29 JOYSPUN [DEMOGRAPHIC_DATA] Sleepwear" at bounding box center [353, 40] width 181 height 11
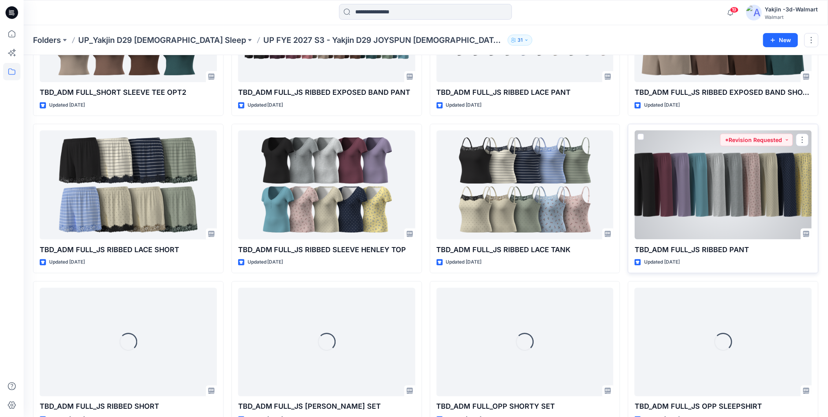
scroll to position [301, 0]
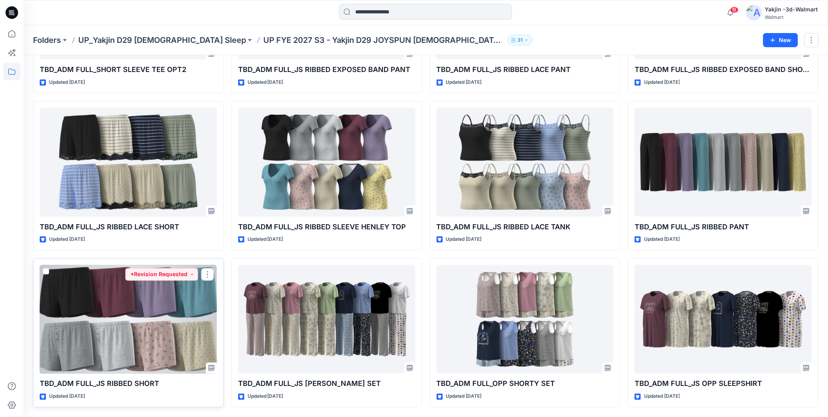
click at [136, 337] on div at bounding box center [128, 319] width 177 height 109
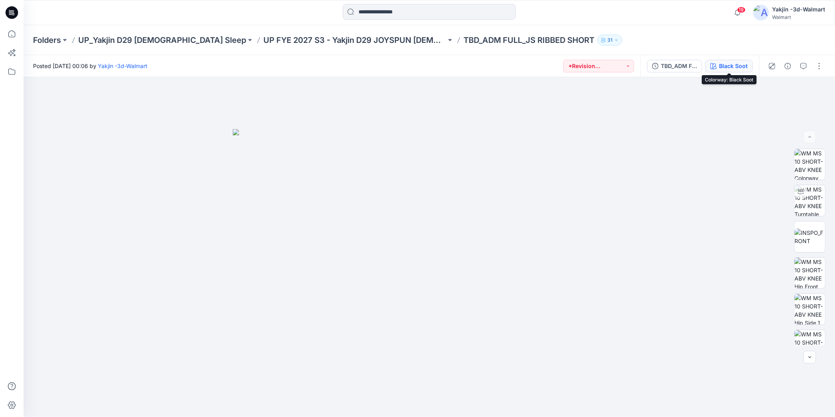
click at [737, 67] on div "Black Soot" at bounding box center [733, 66] width 29 height 9
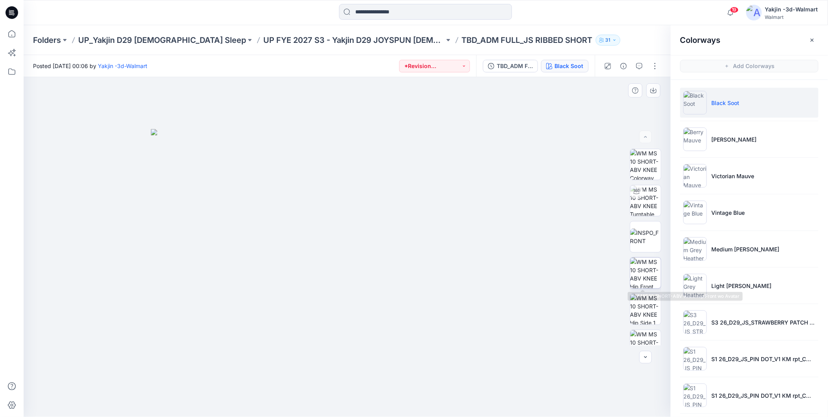
click at [640, 268] on img at bounding box center [646, 273] width 31 height 31
click at [653, 68] on button "button" at bounding box center [655, 66] width 13 height 13
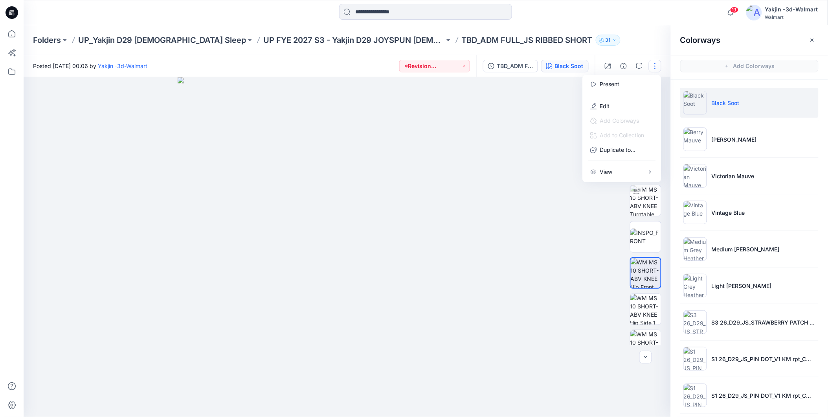
click at [541, 254] on div at bounding box center [348, 247] width 648 height 340
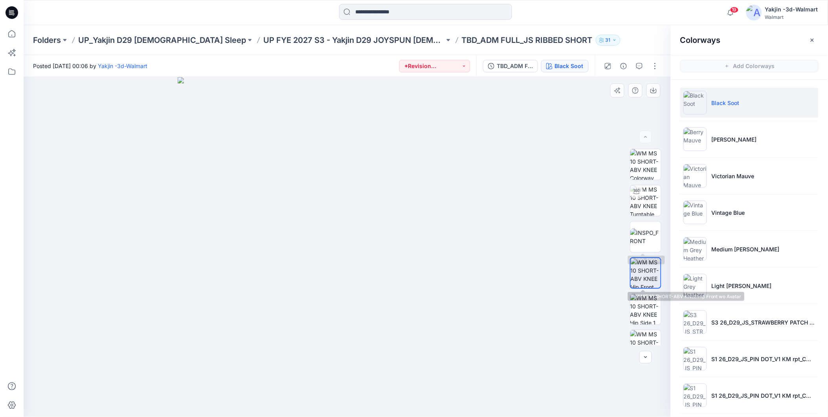
click at [647, 270] on img at bounding box center [646, 273] width 30 height 30
click at [657, 86] on button "button" at bounding box center [654, 90] width 14 height 14
click at [477, 318] on img at bounding box center [348, 247] width 340 height 340
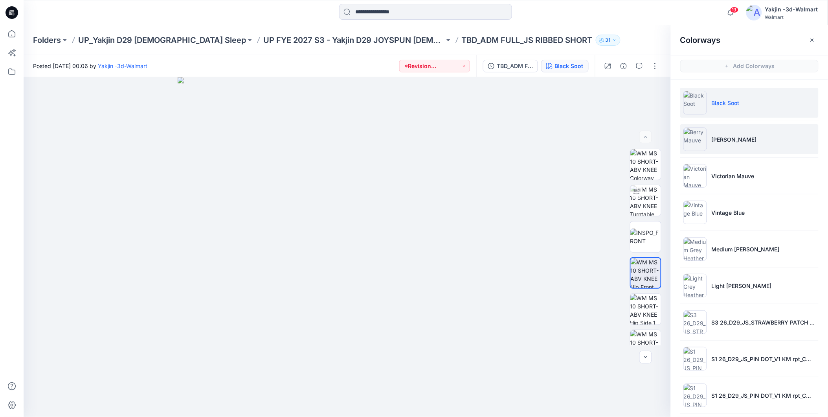
click at [704, 132] on img at bounding box center [696, 139] width 24 height 24
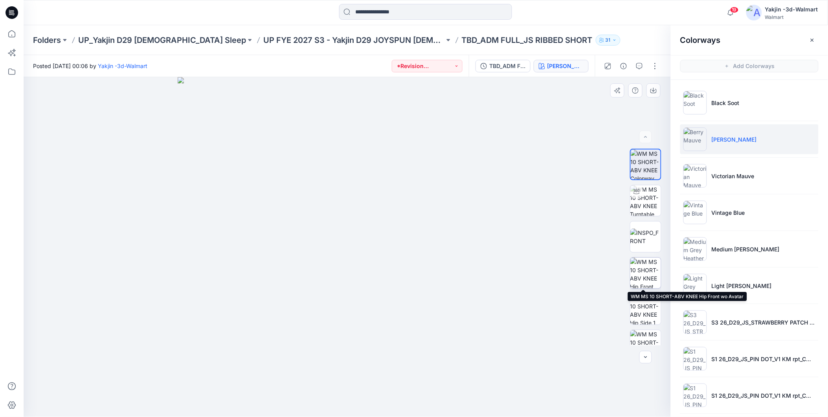
click at [646, 276] on img at bounding box center [646, 273] width 31 height 31
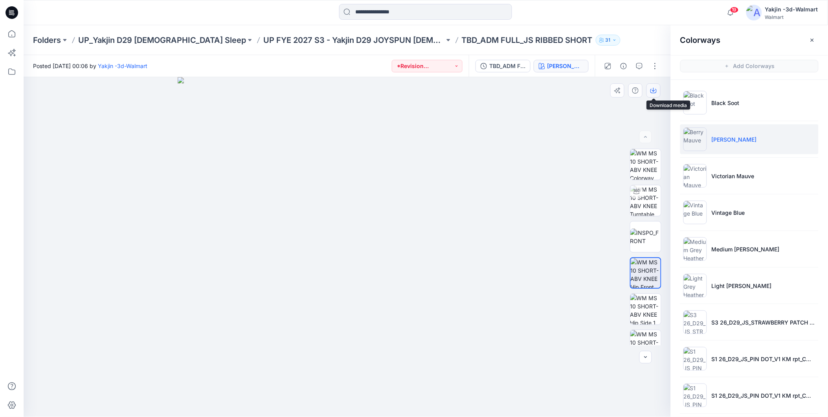
click at [654, 92] on icon "button" at bounding box center [654, 90] width 6 height 6
click at [579, 281] on div at bounding box center [348, 247] width 648 height 340
click at [688, 179] on img at bounding box center [696, 176] width 24 height 24
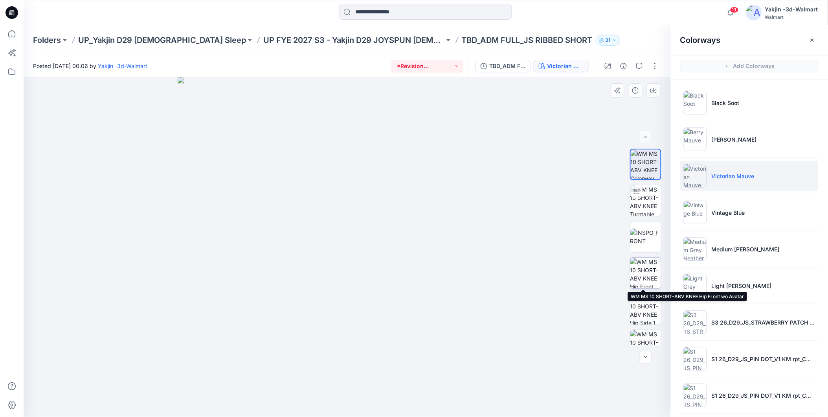
click at [640, 269] on img at bounding box center [646, 273] width 31 height 31
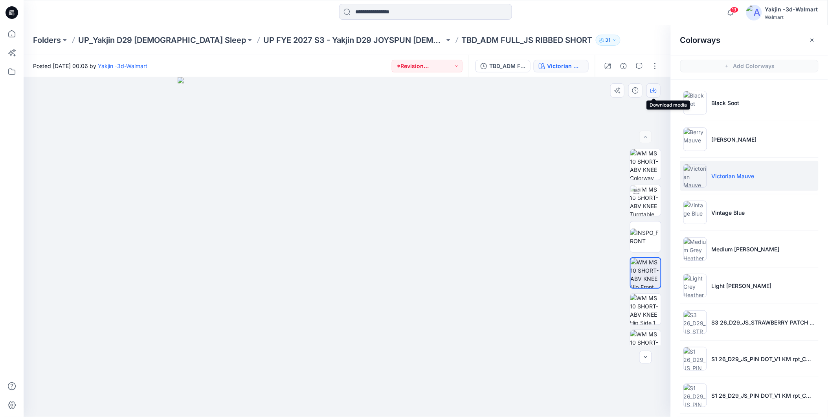
click at [655, 89] on icon "button" at bounding box center [654, 90] width 6 height 6
drag, startPoint x: 594, startPoint y: 216, endPoint x: 638, endPoint y: 215, distance: 44.0
click at [594, 216] on div at bounding box center [348, 247] width 648 height 340
click at [691, 209] on img at bounding box center [696, 213] width 24 height 24
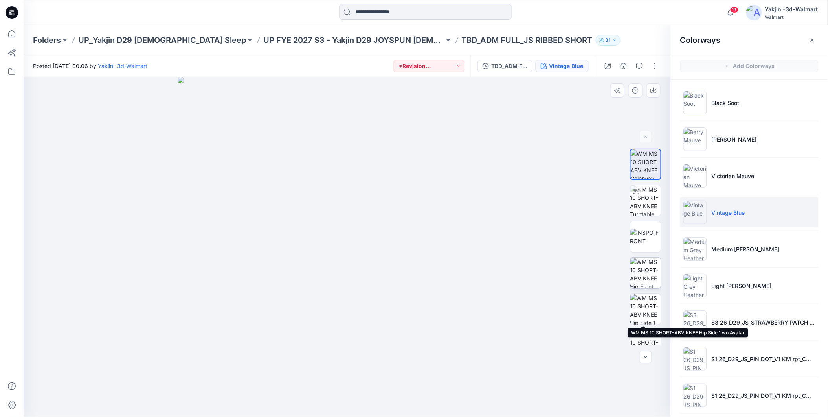
click at [644, 273] on img at bounding box center [646, 273] width 31 height 31
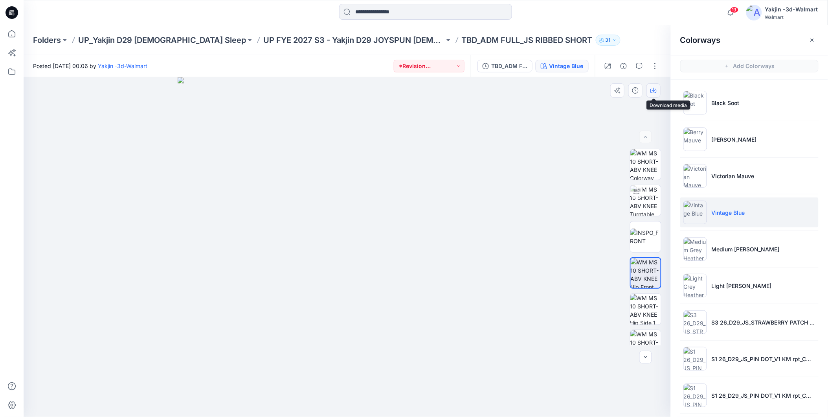
click at [653, 94] on button "button" at bounding box center [654, 90] width 14 height 14
click at [546, 269] on div at bounding box center [348, 247] width 648 height 340
click at [694, 246] on img at bounding box center [696, 249] width 24 height 24
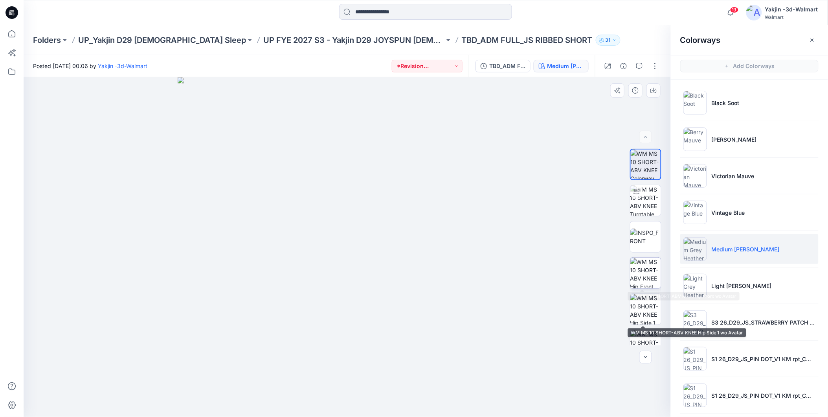
click at [647, 279] on img at bounding box center [646, 273] width 31 height 31
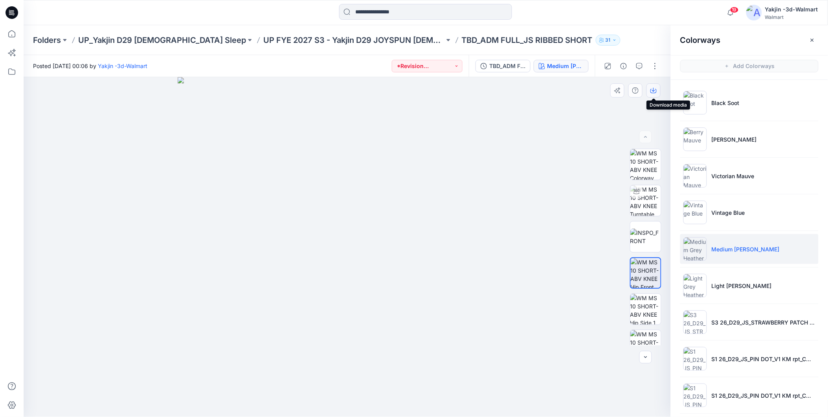
click at [653, 91] on icon "button" at bounding box center [654, 90] width 6 height 6
click at [696, 286] on img at bounding box center [696, 286] width 24 height 24
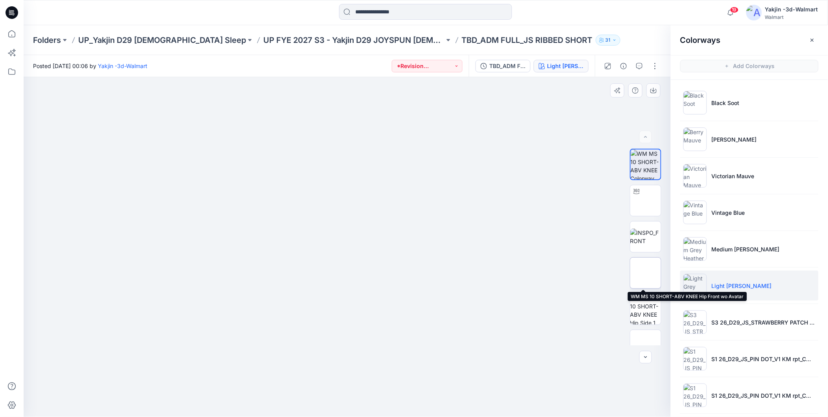
click at [650, 273] on img at bounding box center [646, 273] width 31 height 31
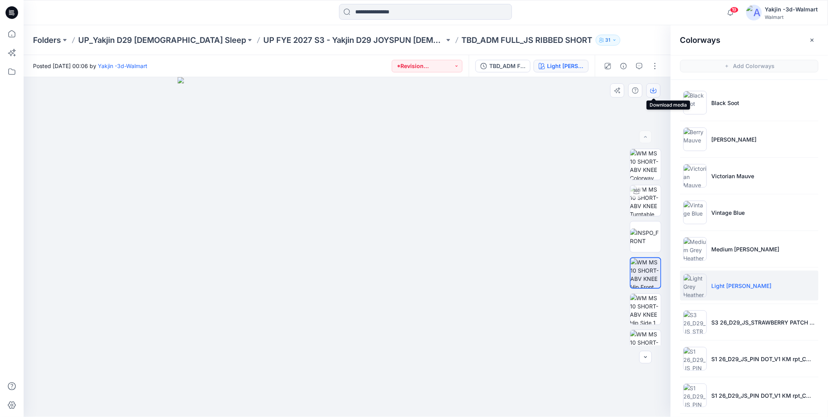
click at [653, 90] on icon "button" at bounding box center [653, 90] width 3 height 4
click at [694, 323] on img at bounding box center [696, 322] width 24 height 24
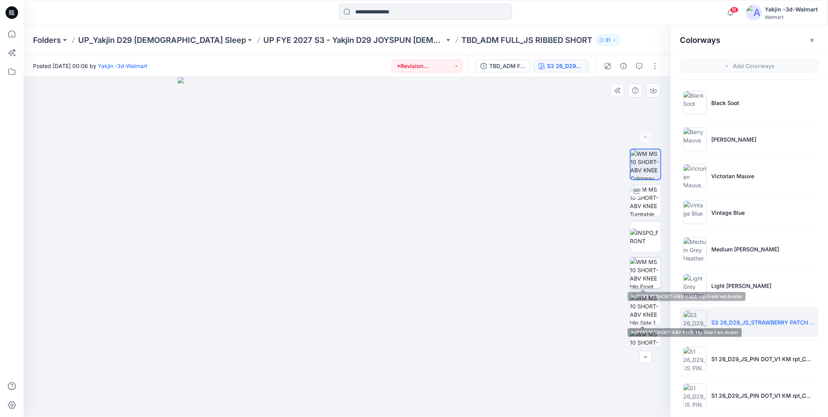
click at [645, 268] on img at bounding box center [646, 273] width 31 height 31
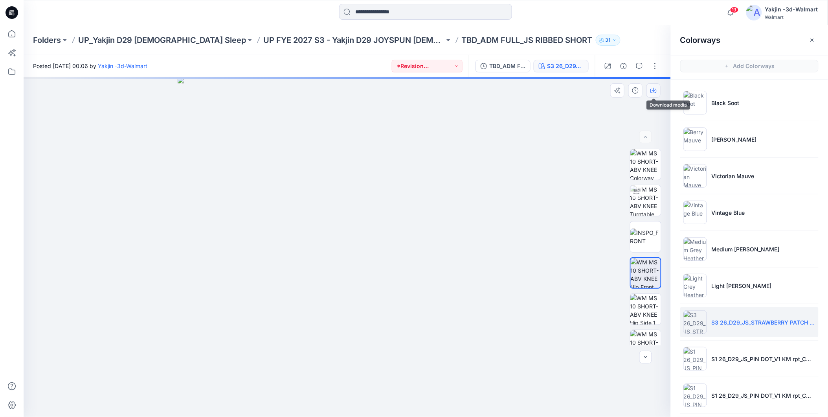
click at [657, 90] on icon "button" at bounding box center [654, 90] width 6 height 6
click at [694, 360] on img at bounding box center [696, 359] width 24 height 24
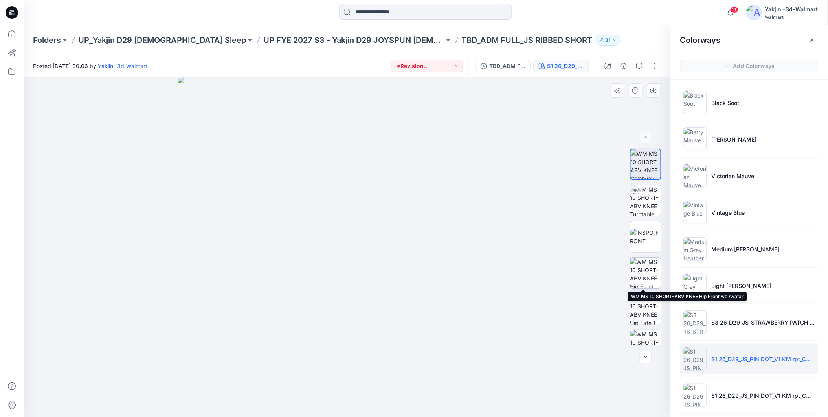
click at [642, 269] on img at bounding box center [646, 273] width 31 height 31
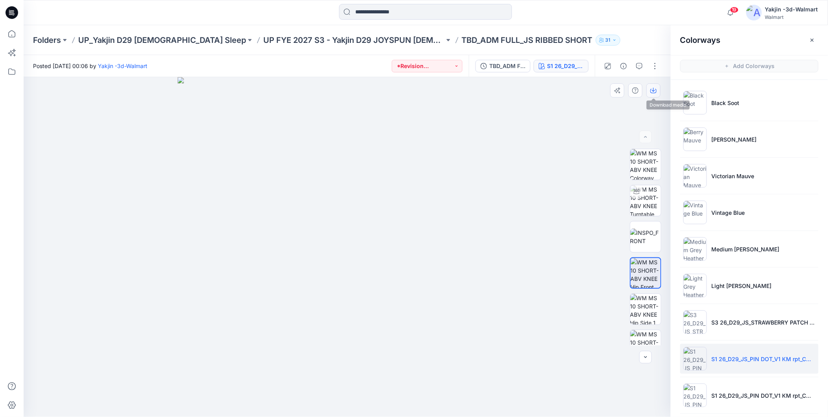
click at [651, 92] on icon "button" at bounding box center [654, 90] width 6 height 6
click at [693, 395] on img at bounding box center [696, 395] width 24 height 24
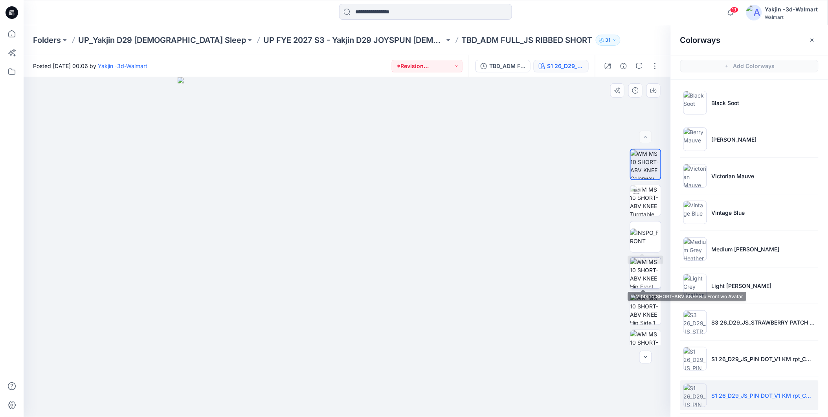
click at [644, 270] on img at bounding box center [646, 273] width 31 height 31
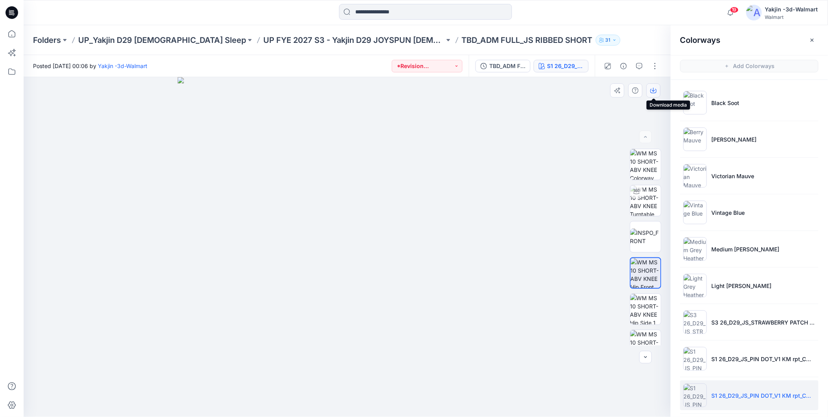
click at [655, 89] on icon "button" at bounding box center [654, 90] width 6 height 6
click at [423, 381] on img at bounding box center [348, 247] width 340 height 340
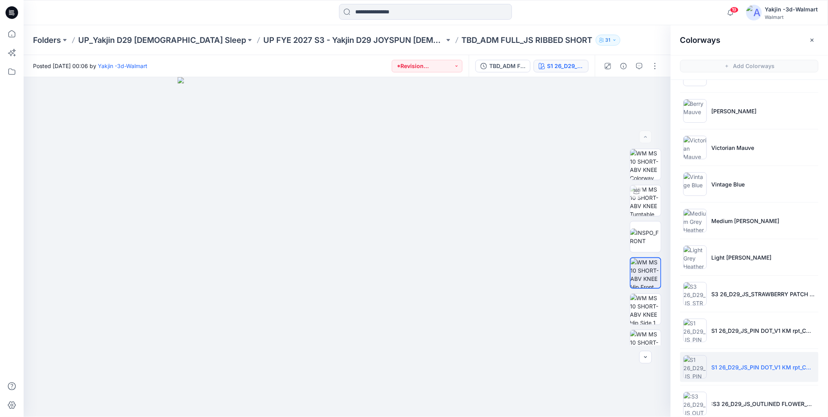
scroll to position [41, 0]
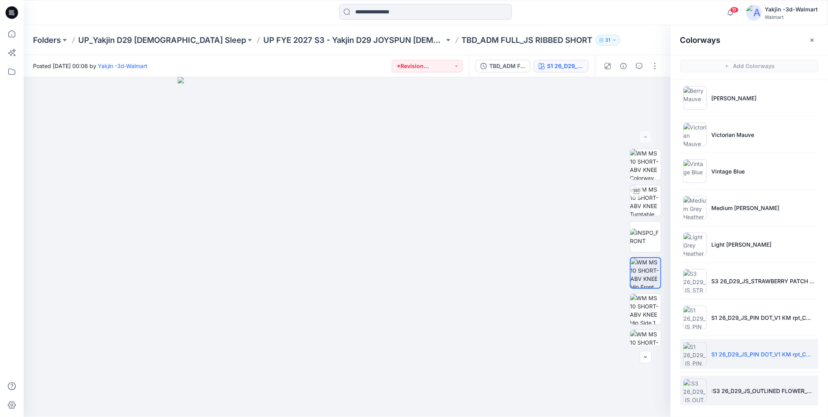
click at [694, 395] on img at bounding box center [696, 391] width 24 height 24
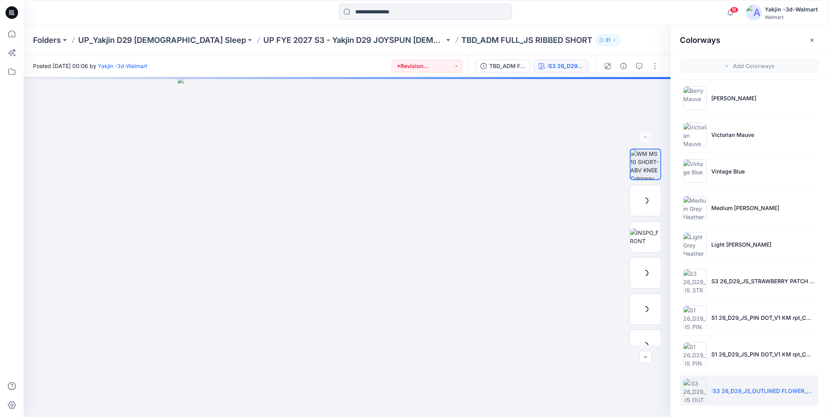
click at [688, 383] on img at bounding box center [696, 391] width 24 height 24
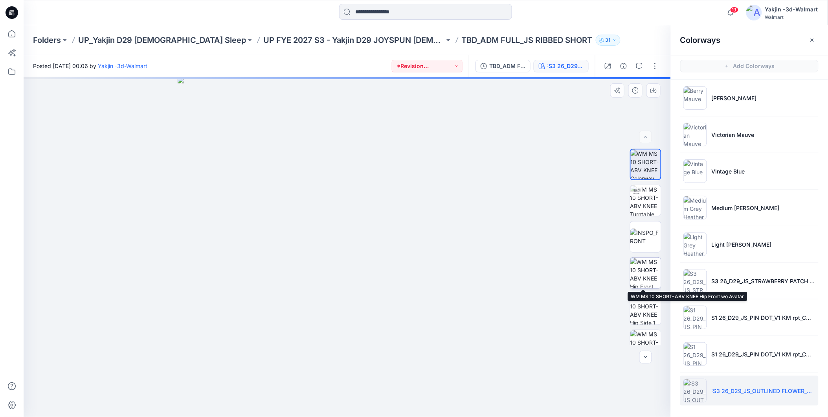
click at [648, 272] on img at bounding box center [646, 273] width 31 height 31
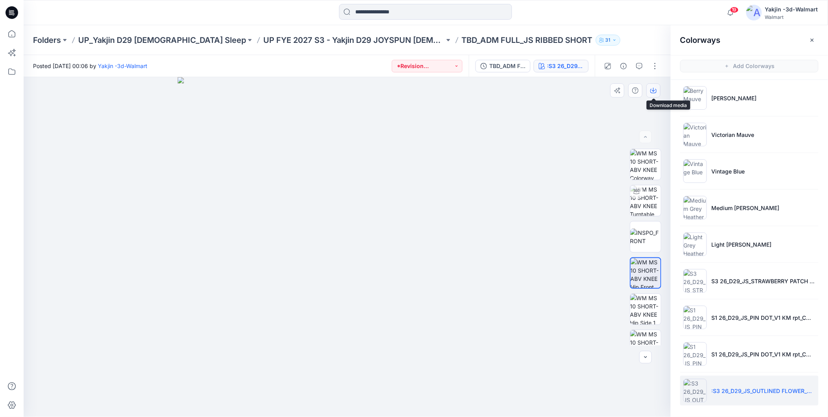
click at [650, 90] on button "button" at bounding box center [654, 90] width 14 height 14
